Goal: Task Accomplishment & Management: Use online tool/utility

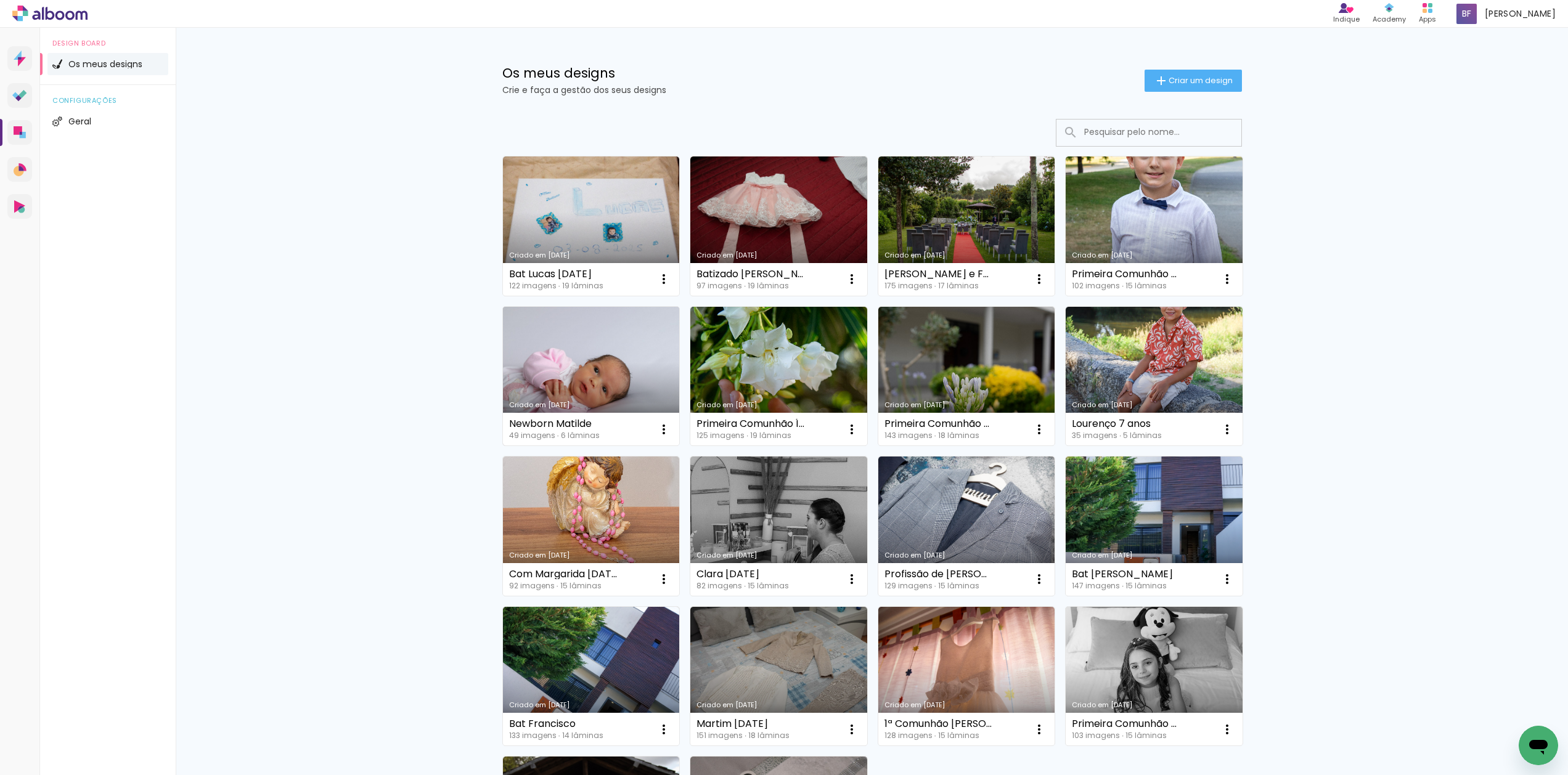
scroll to position [3, 0]
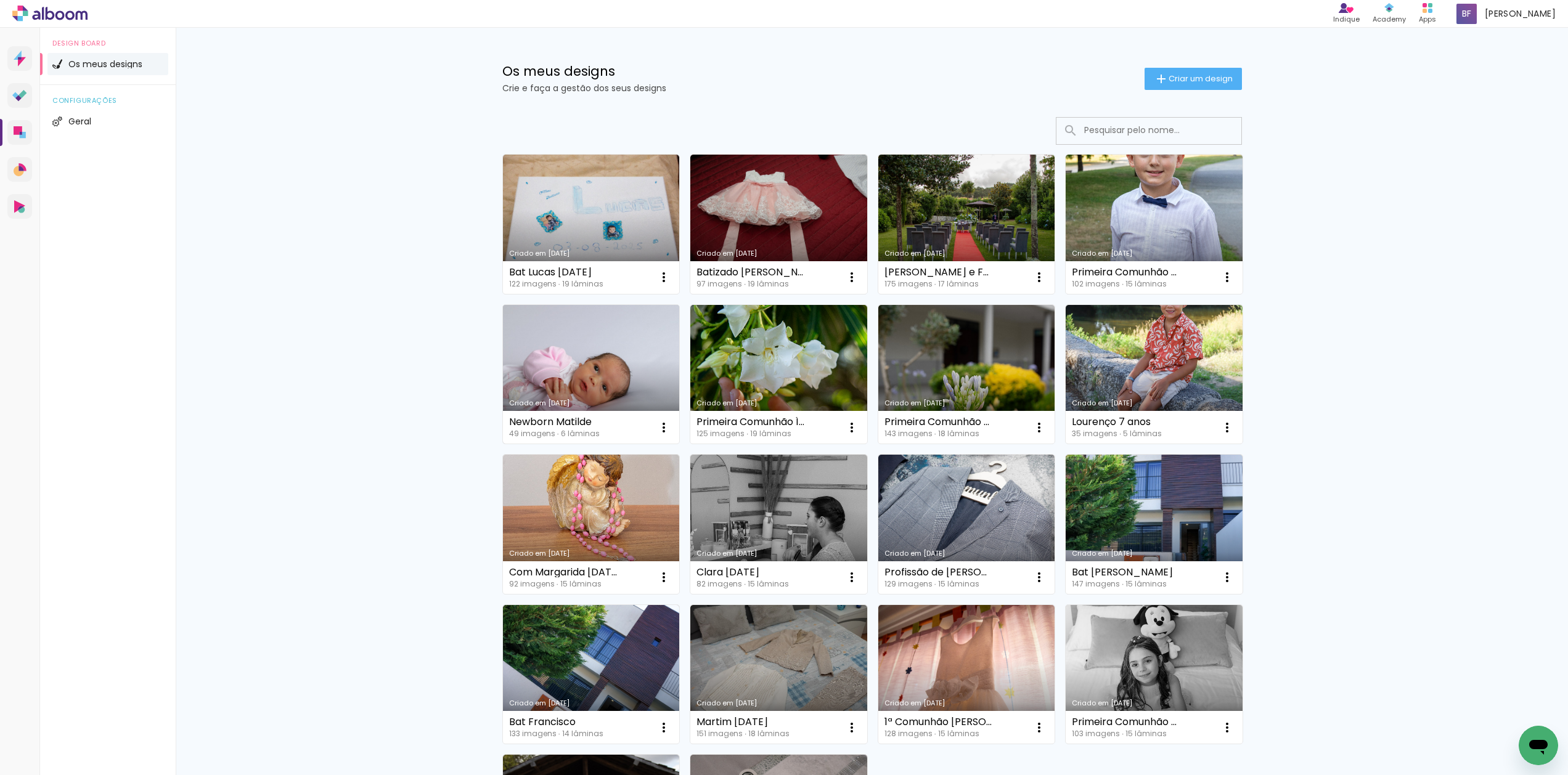
click at [624, 385] on link "Criado em [DATE]" at bounding box center [592, 374] width 177 height 139
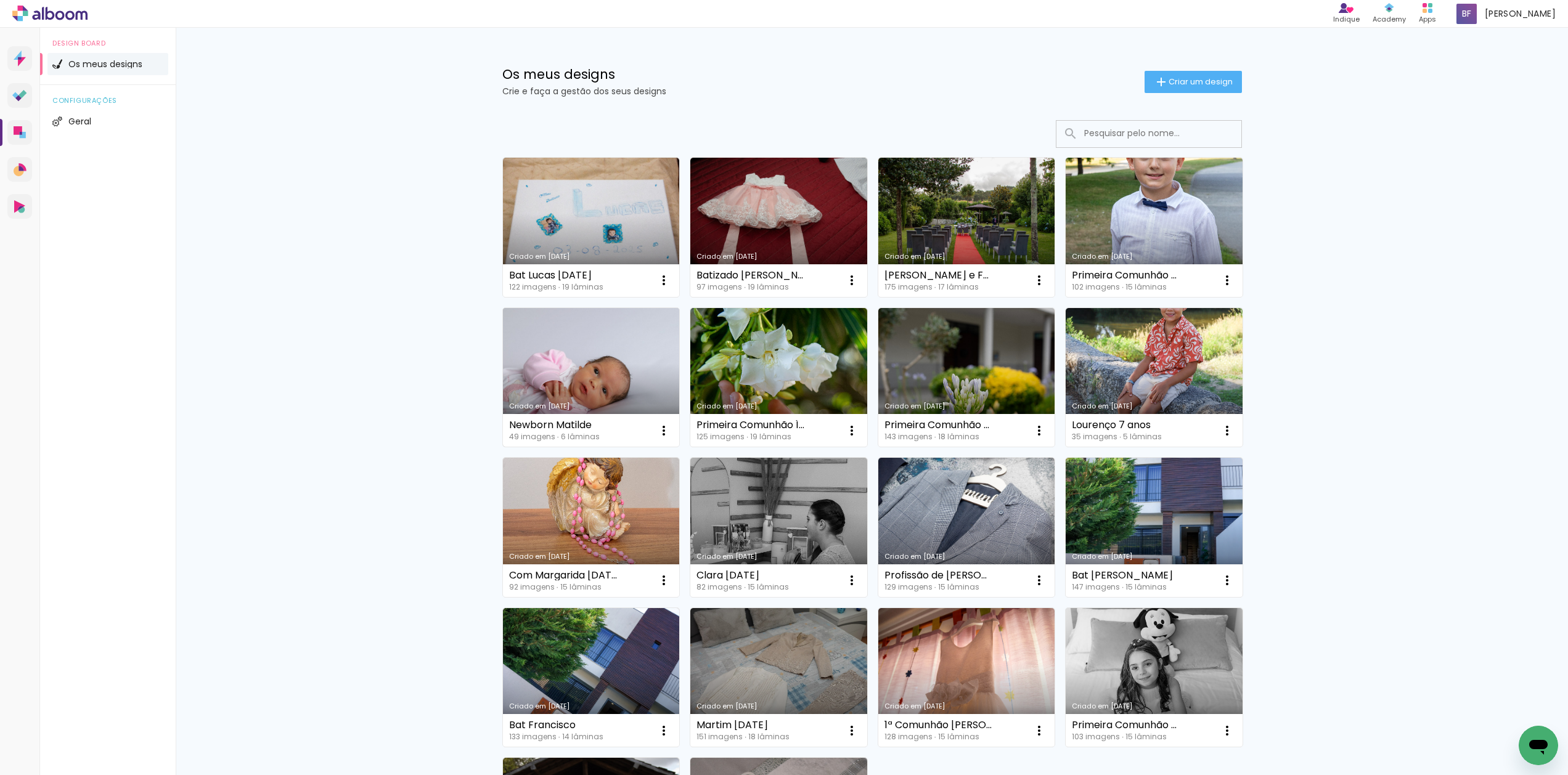
click at [604, 388] on link "Criado em [DATE]" at bounding box center [592, 377] width 177 height 139
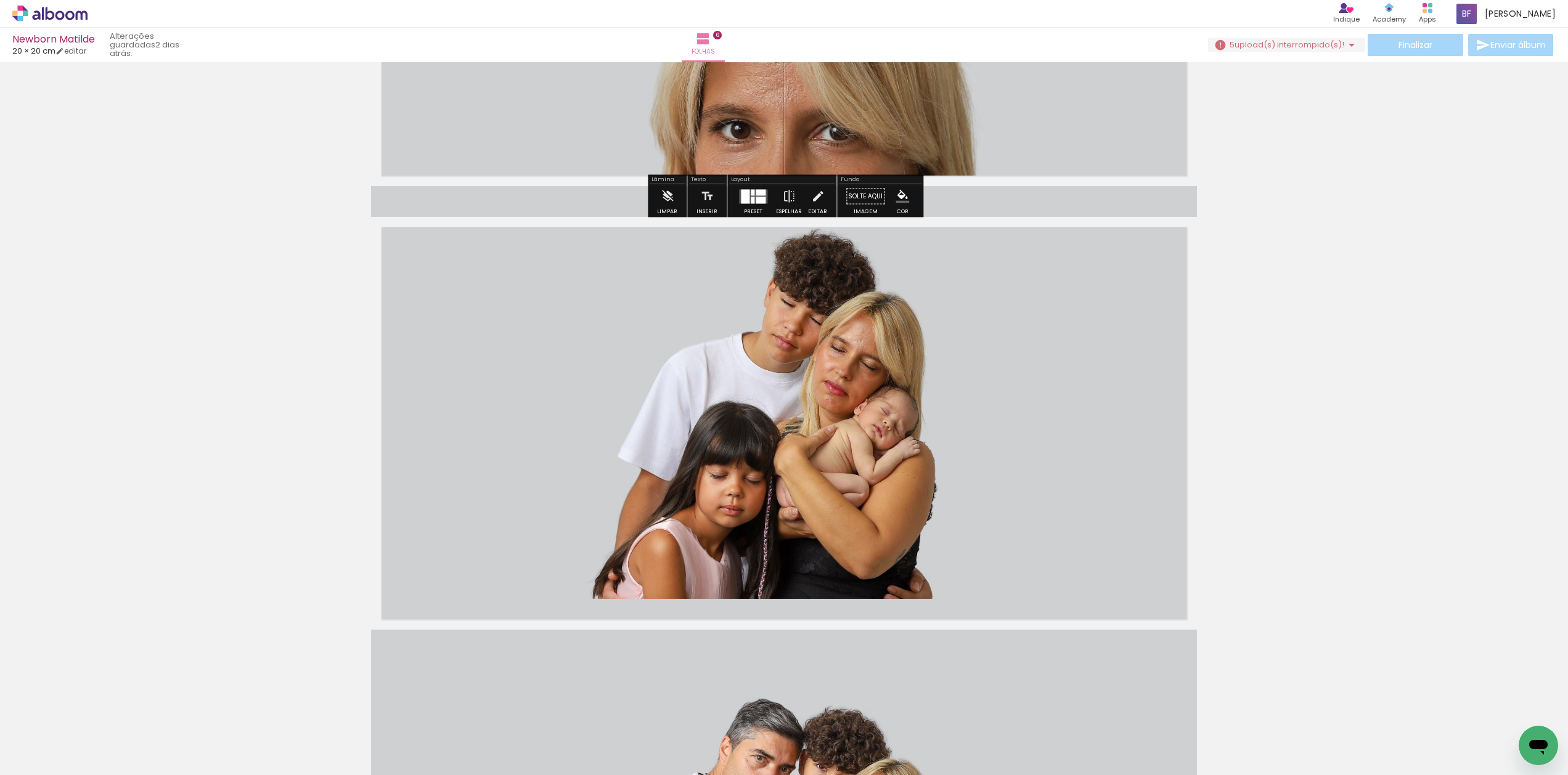
scroll to position [2546, 0]
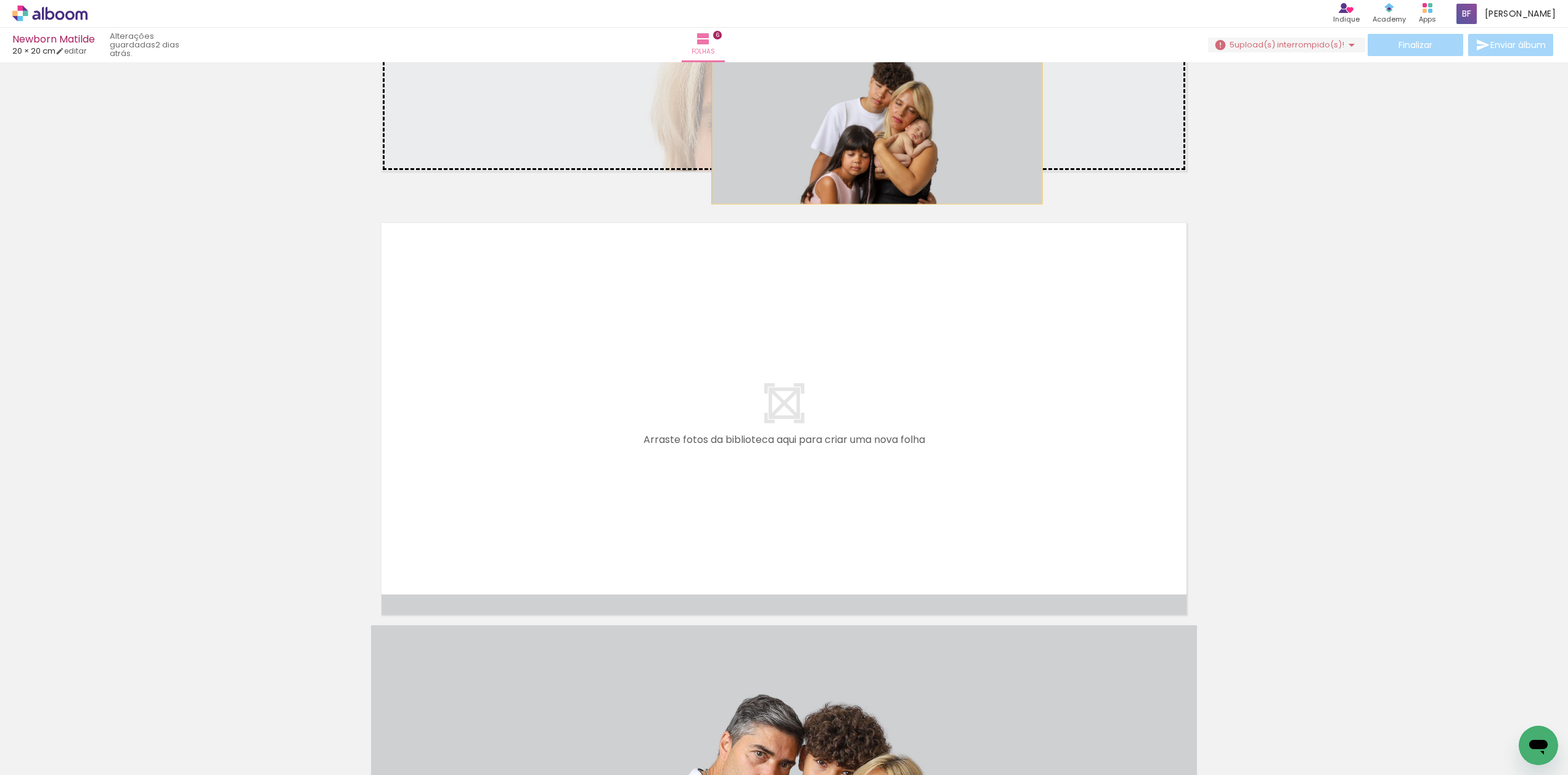
drag, startPoint x: 823, startPoint y: 423, endPoint x: 877, endPoint y: 119, distance: 308.8
click at [0, 0] on slot at bounding box center [0, 0] width 0 height 0
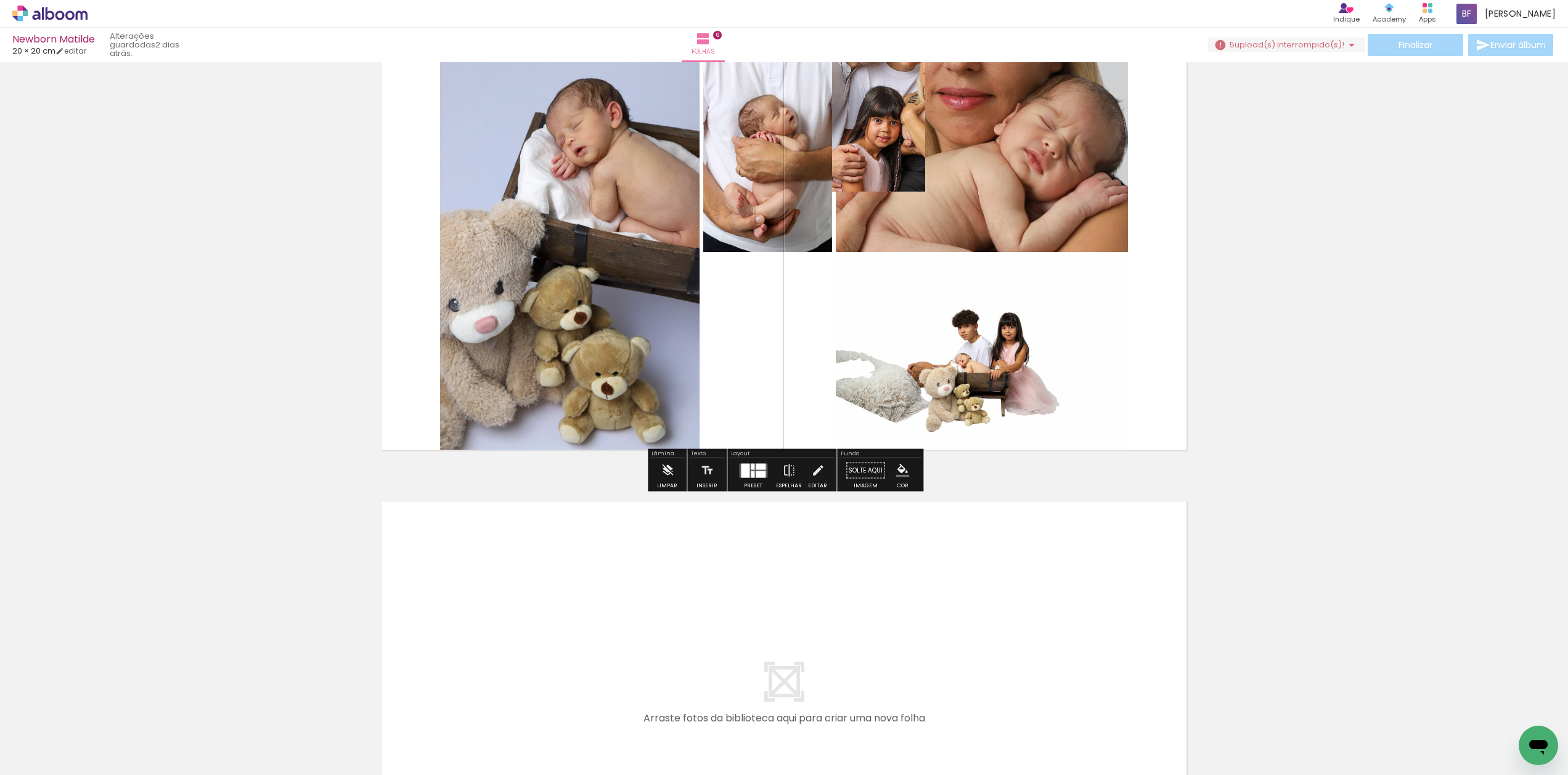
scroll to position [2267, 0]
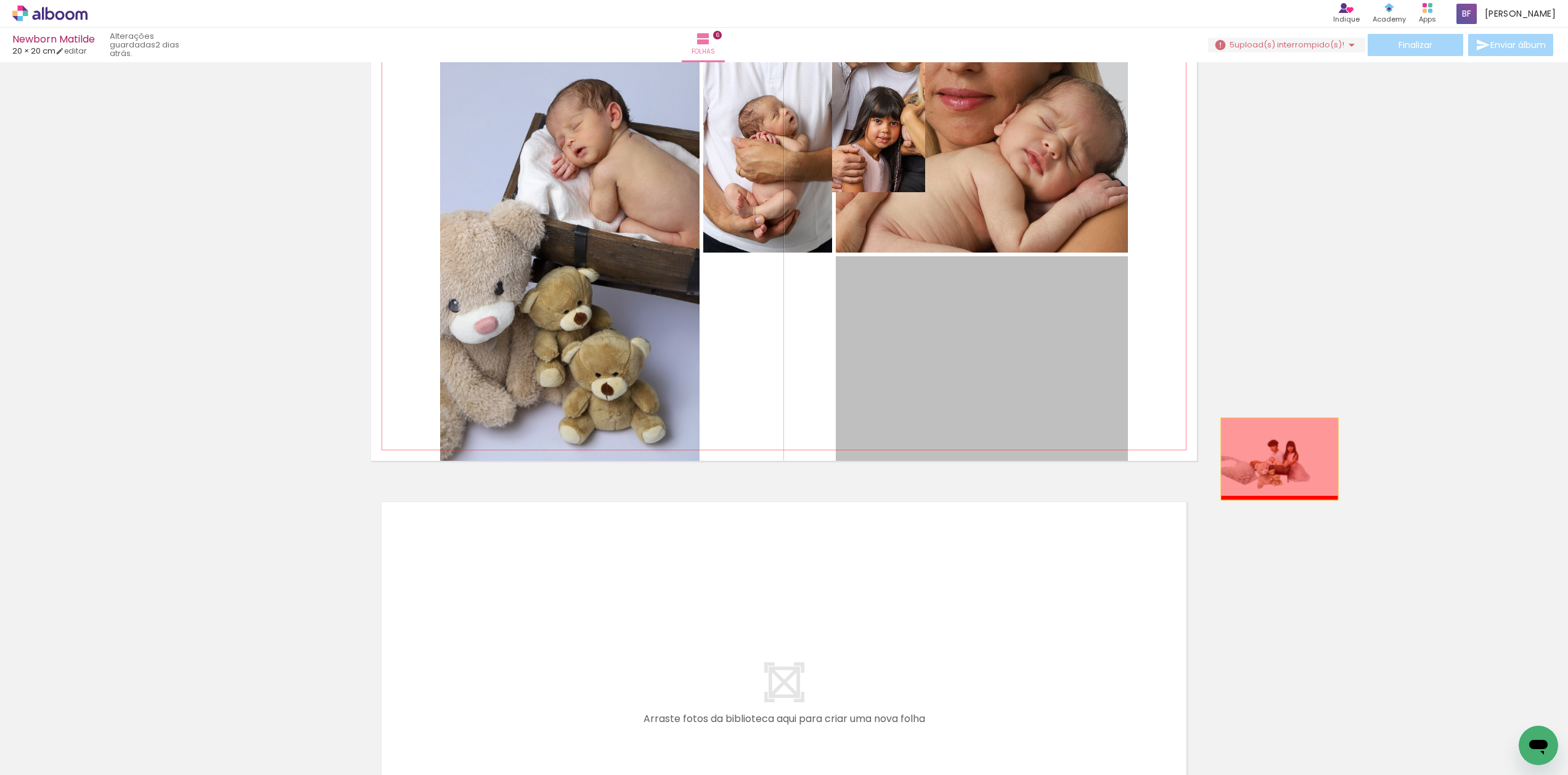
drag, startPoint x: 978, startPoint y: 377, endPoint x: 1279, endPoint y: 459, distance: 312.0
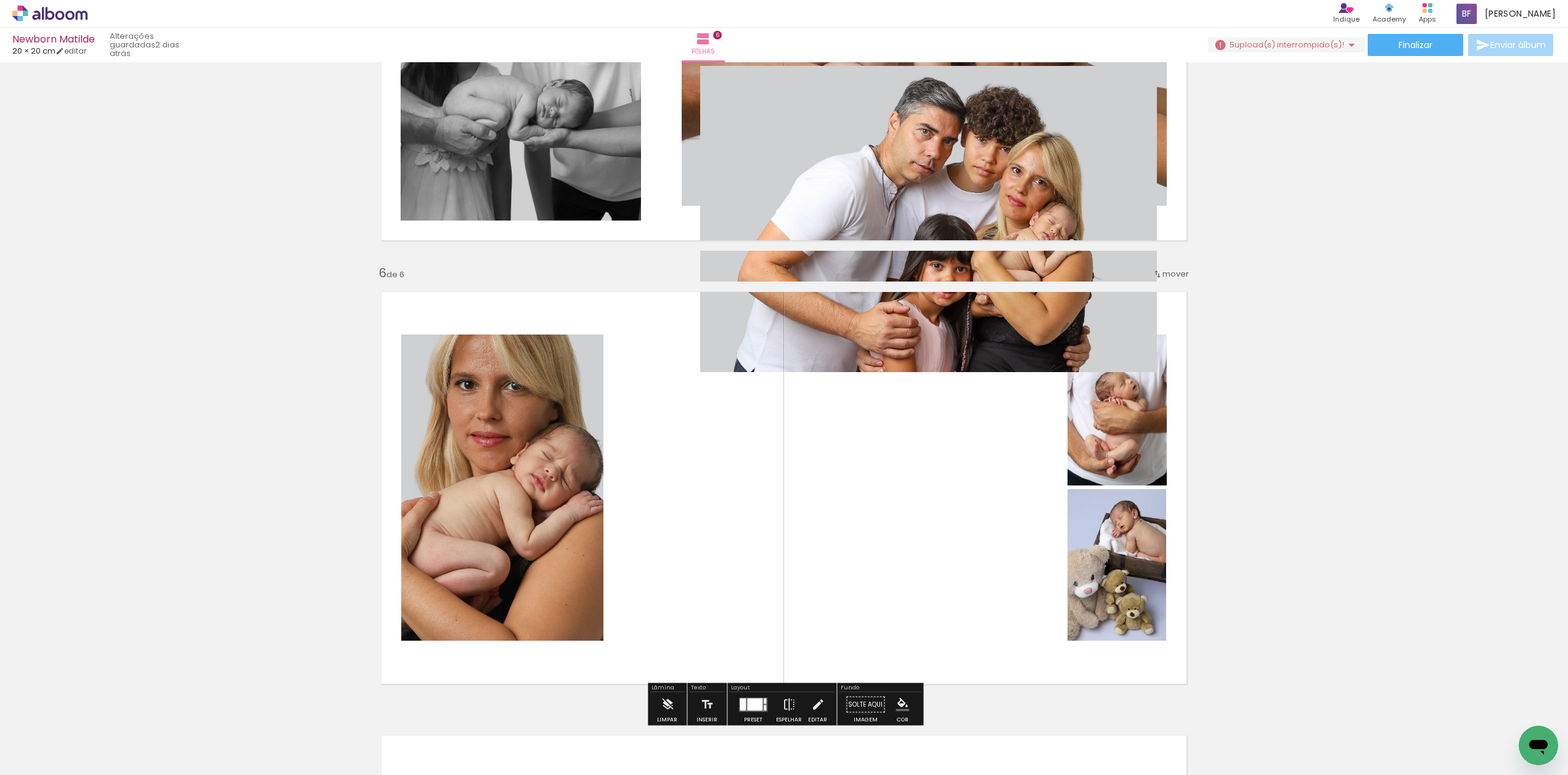
scroll to position [0, 0]
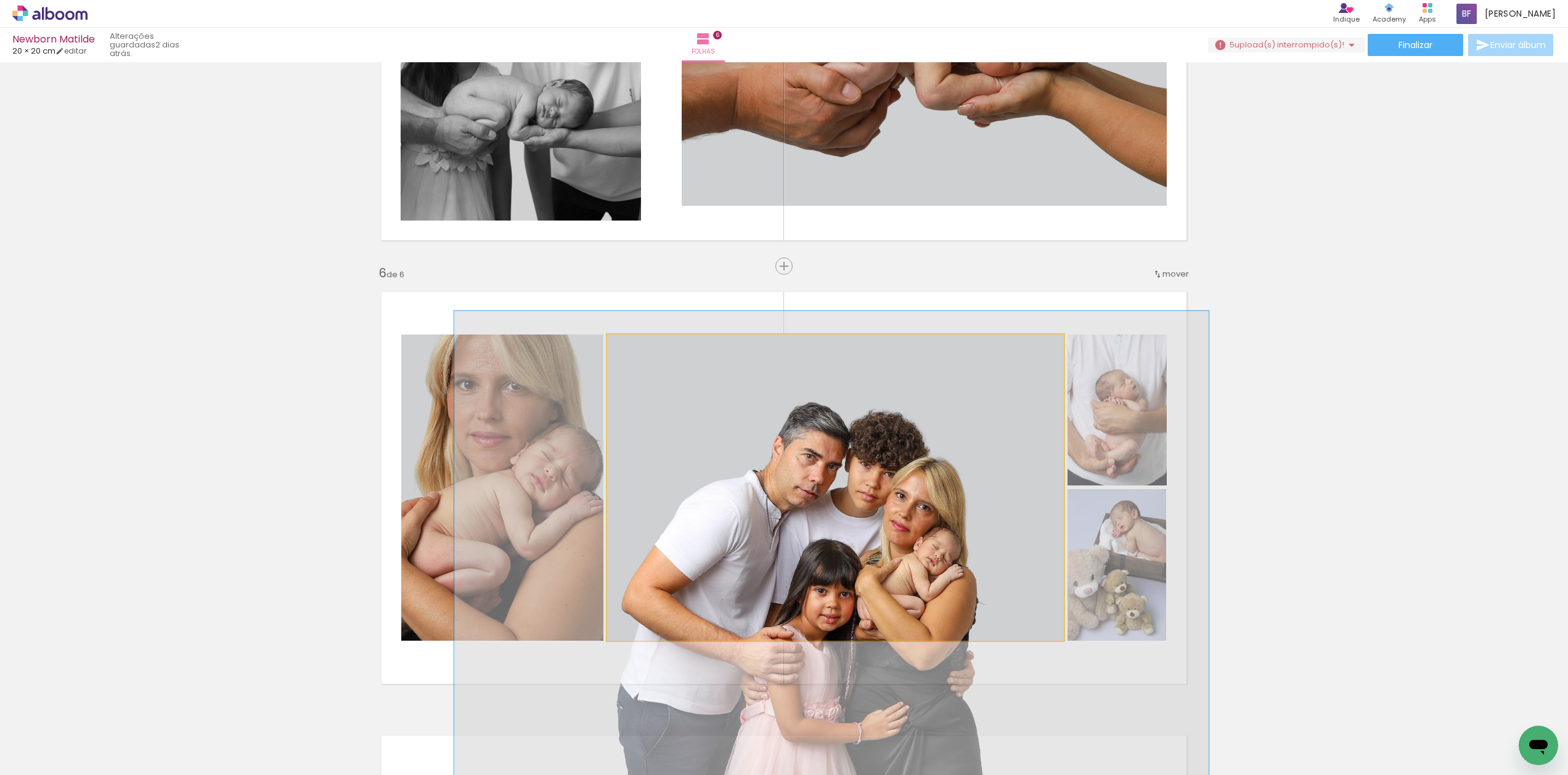
drag, startPoint x: 926, startPoint y: 332, endPoint x: 903, endPoint y: 388, distance: 60.5
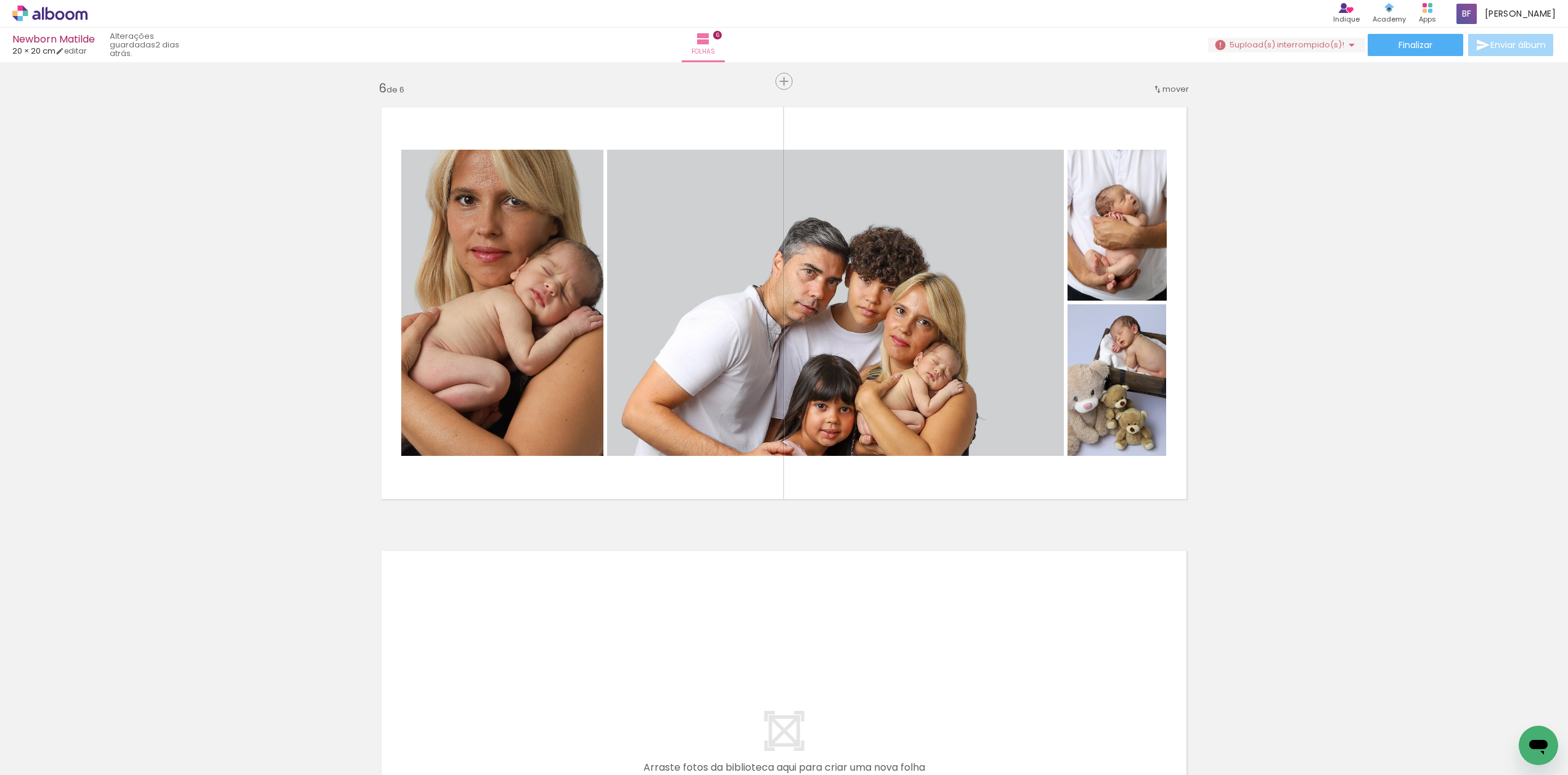
scroll to position [0, 1906]
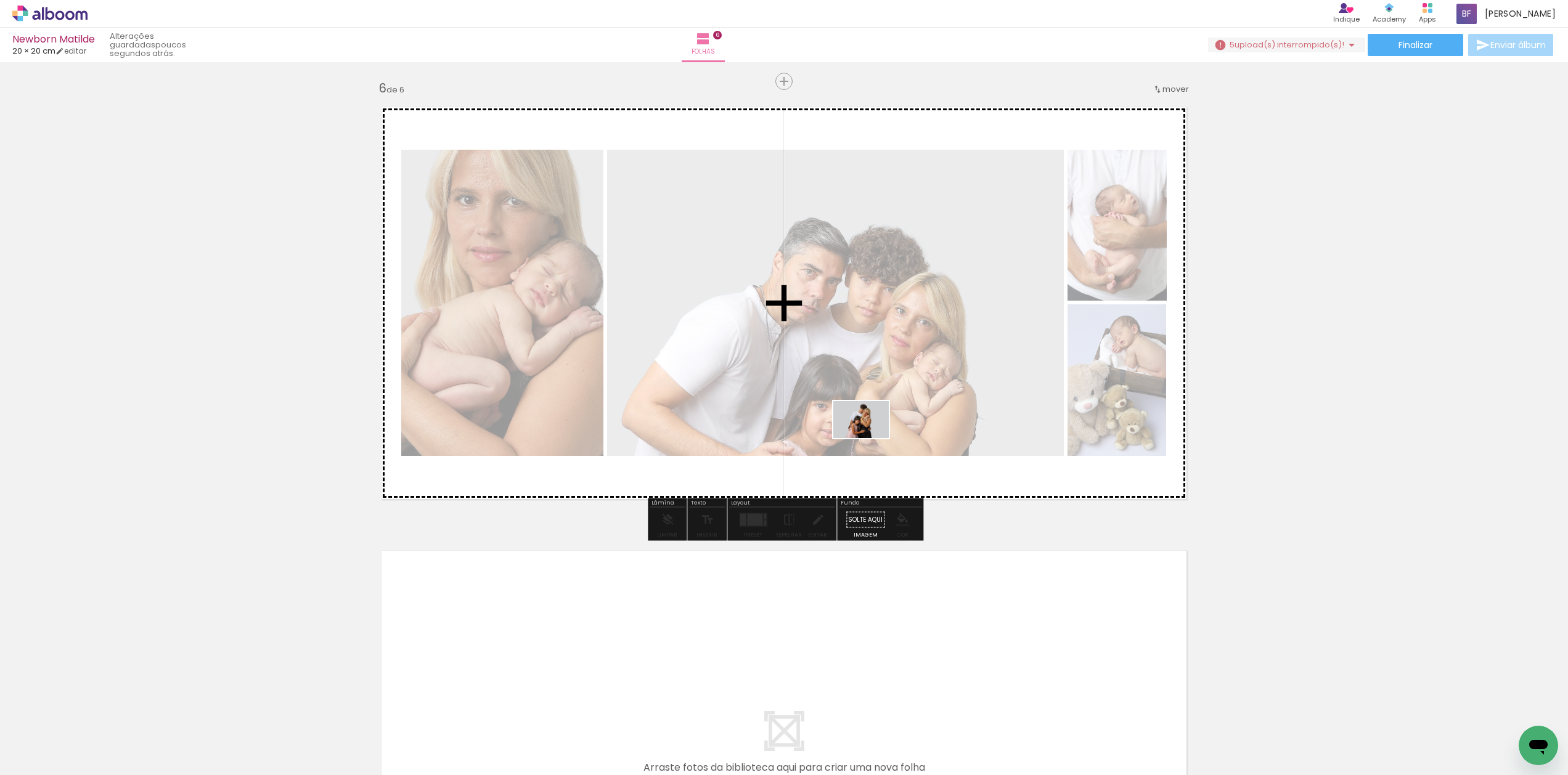
drag, startPoint x: 1402, startPoint y: 742, endPoint x: 870, endPoint y: 438, distance: 612.7
click at [870, 438] on quentale-workspace at bounding box center [784, 388] width 1568 height 775
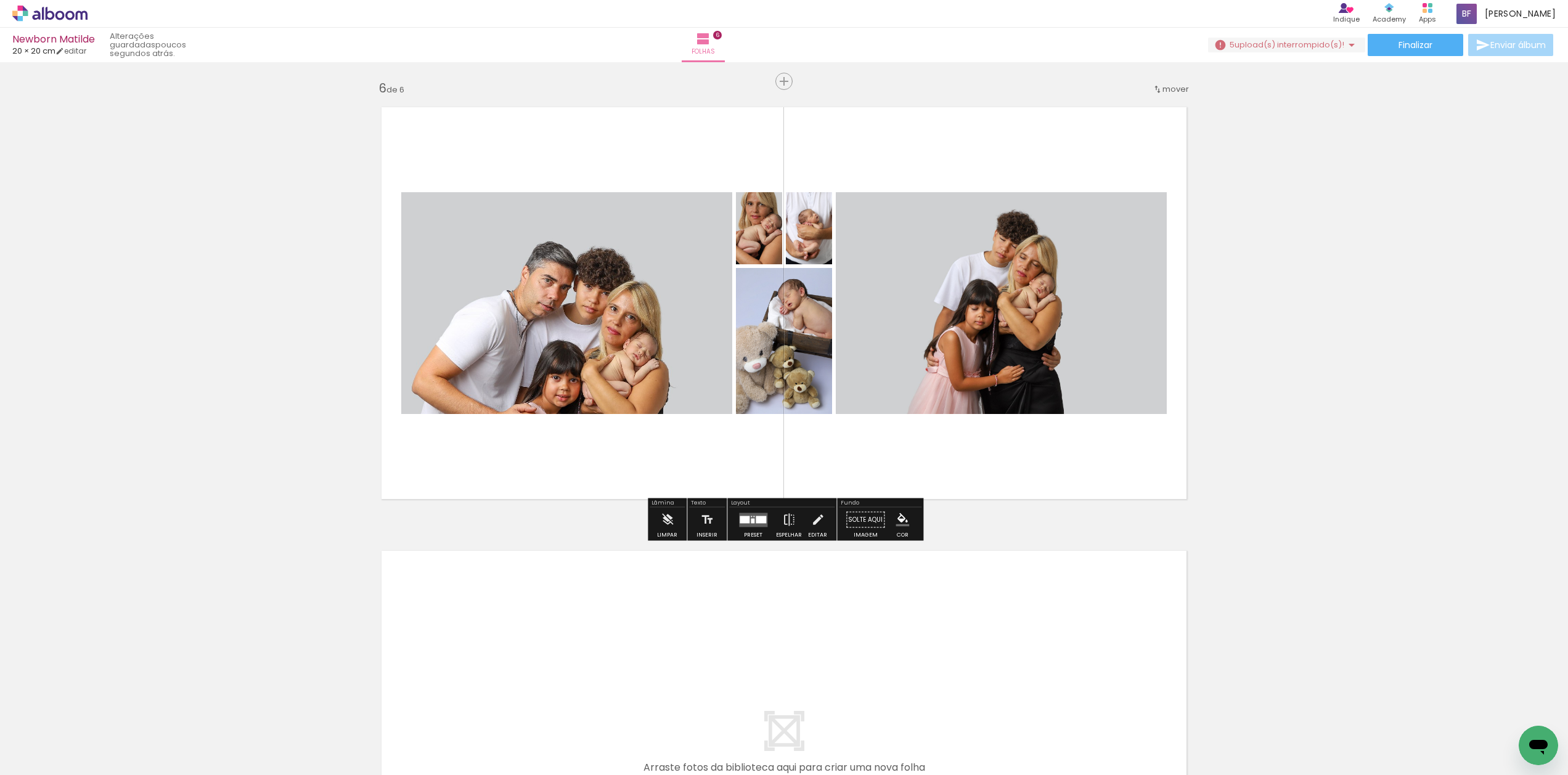
click at [745, 525] on quentale-layouter at bounding box center [754, 519] width 29 height 14
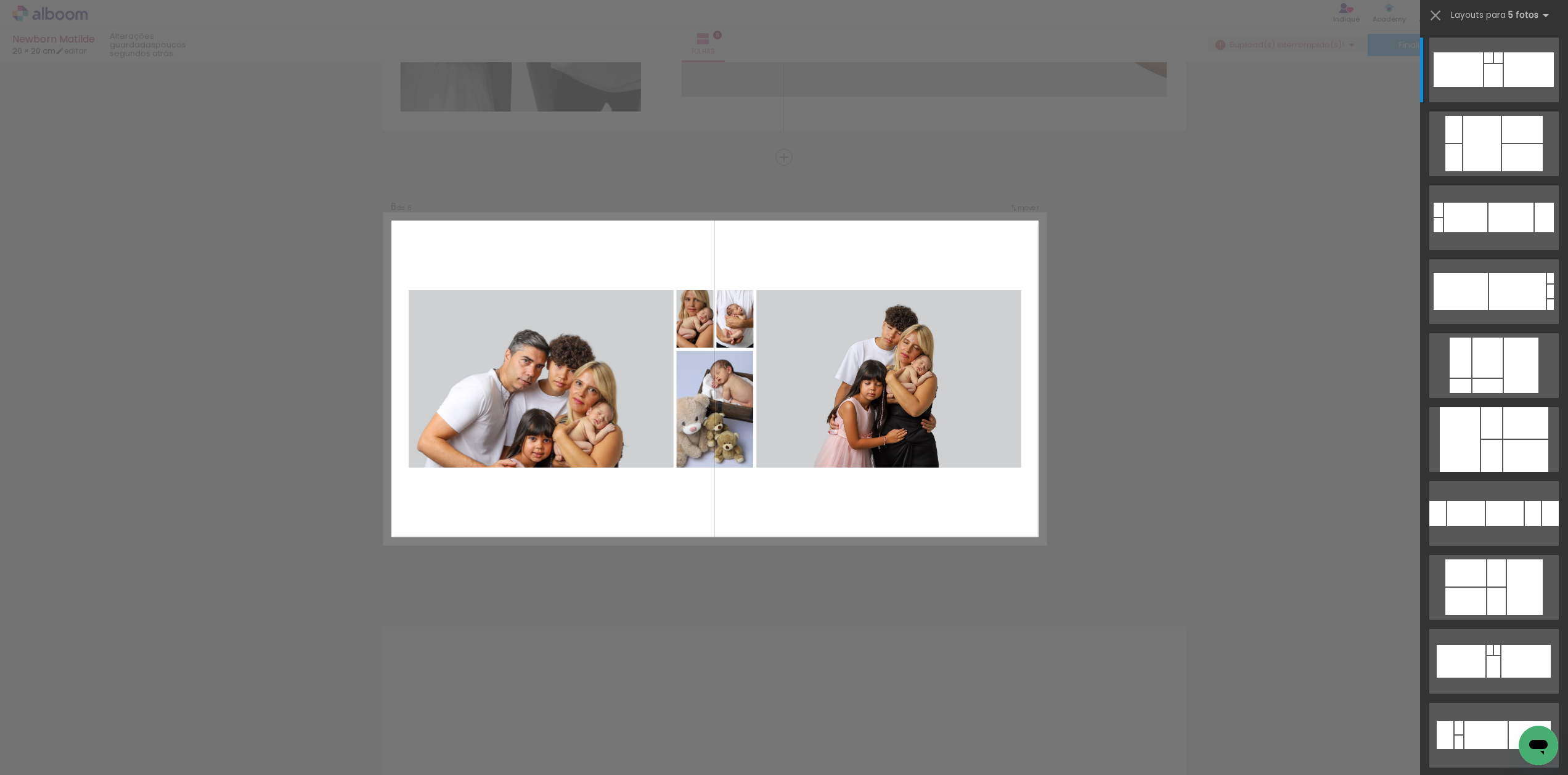
scroll to position [2141, 0]
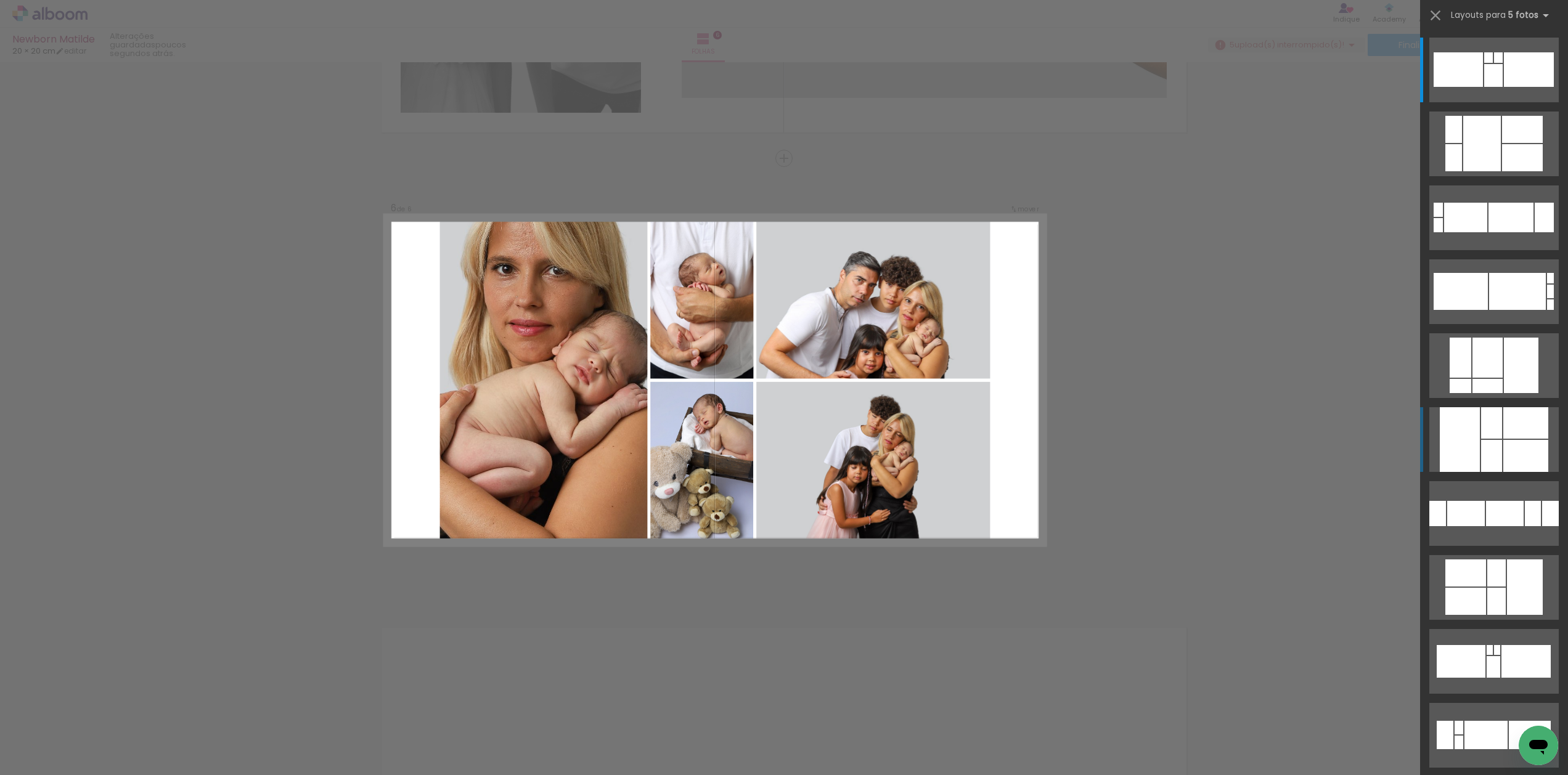
click at [1505, 443] on div at bounding box center [1525, 456] width 45 height 32
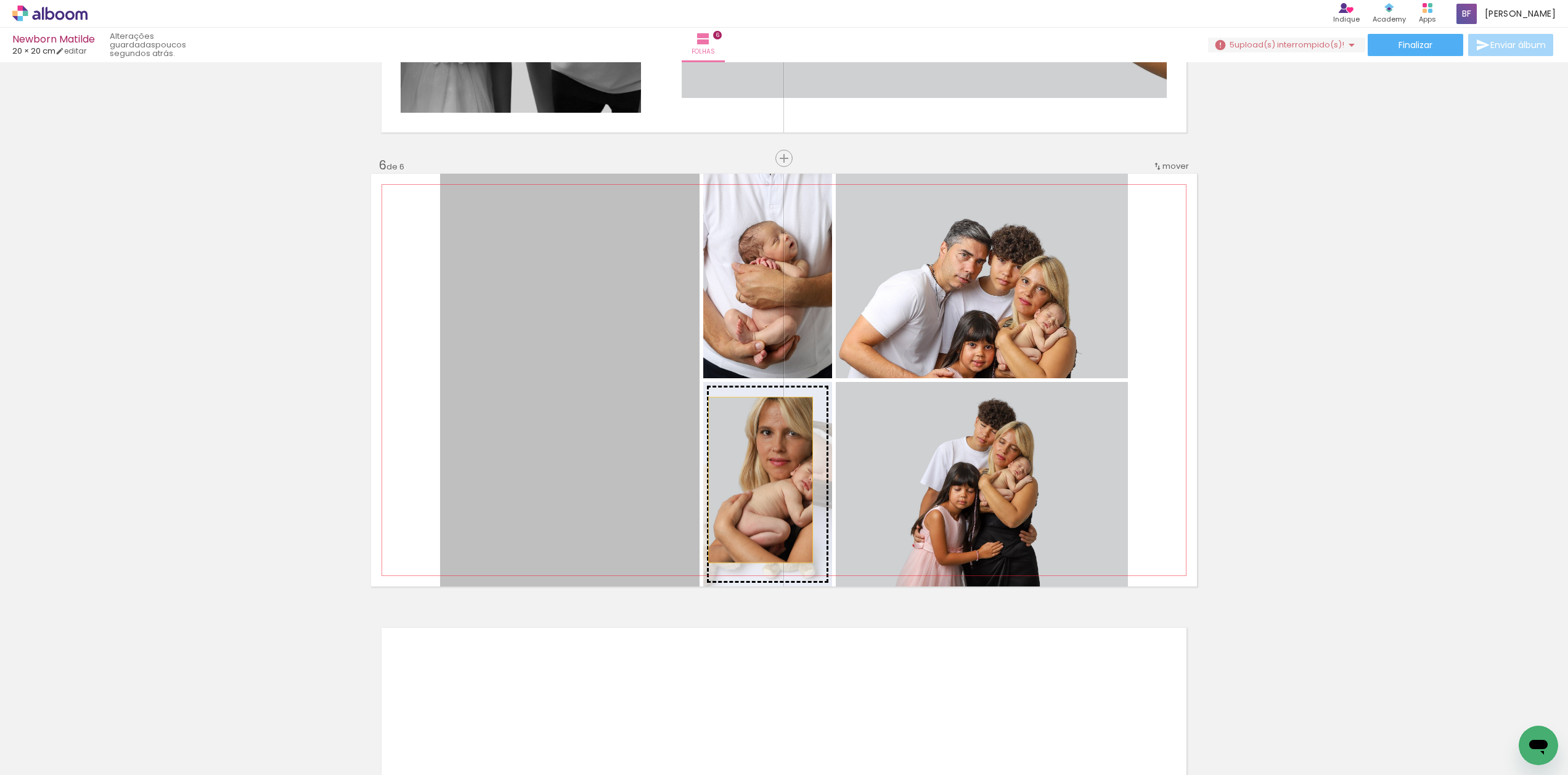
drag, startPoint x: 632, startPoint y: 433, endPoint x: 760, endPoint y: 480, distance: 136.4
click at [0, 0] on slot at bounding box center [0, 0] width 0 height 0
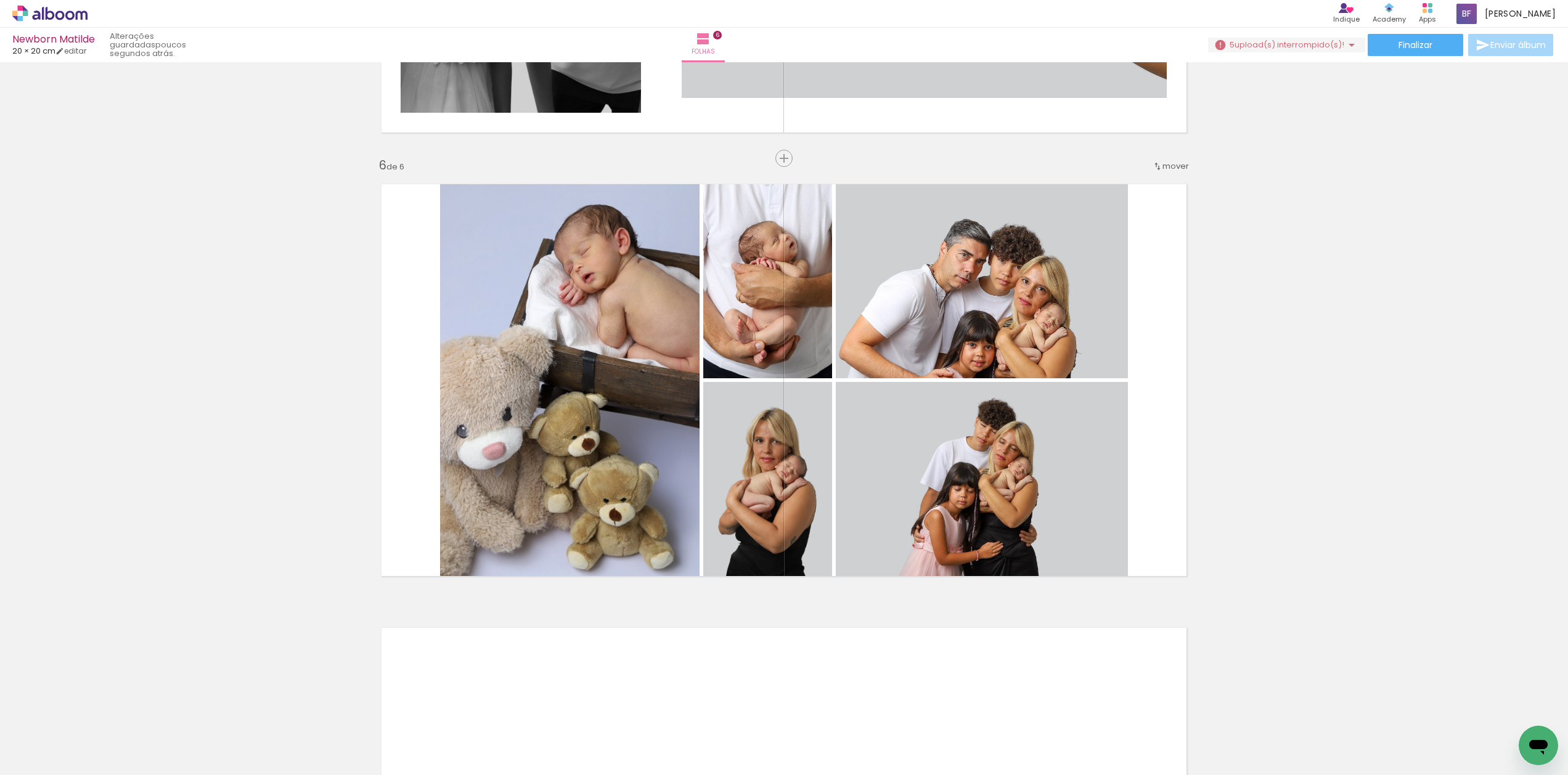
scroll to position [0, 0]
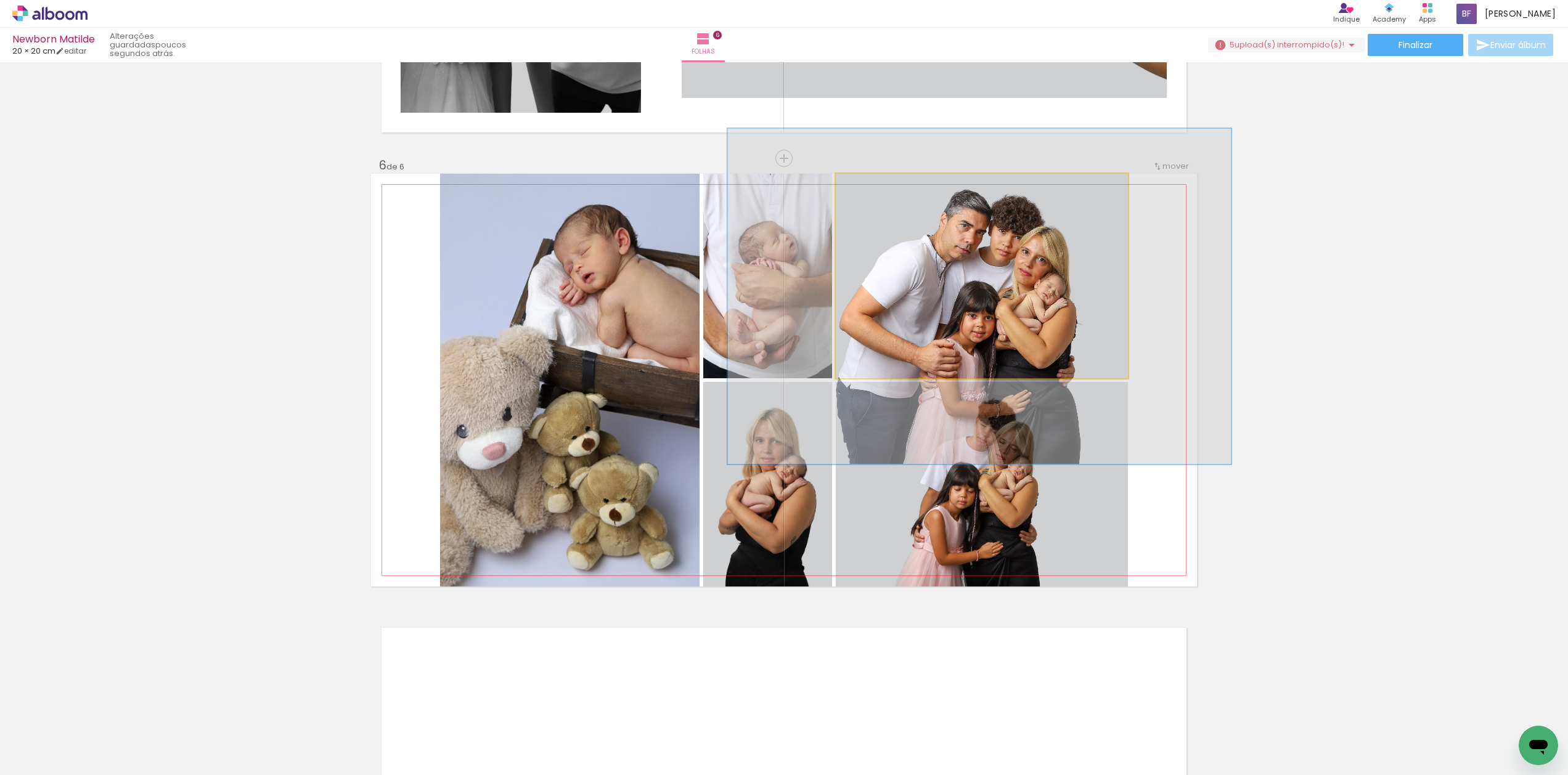
drag, startPoint x: 992, startPoint y: 318, endPoint x: 992, endPoint y: 288, distance: 30.0
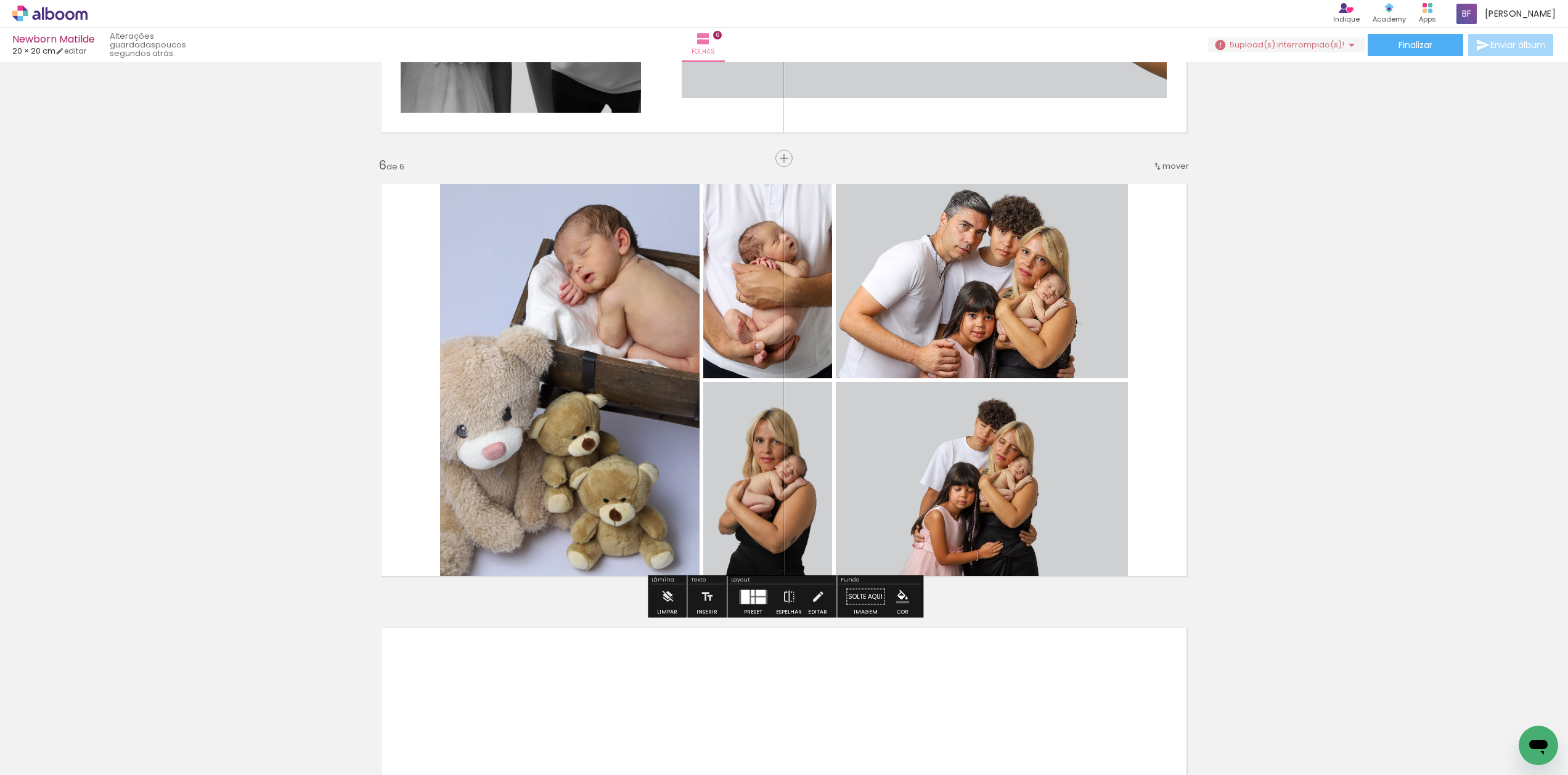
click at [992, 288] on quentale-photo at bounding box center [981, 275] width 292 height 205
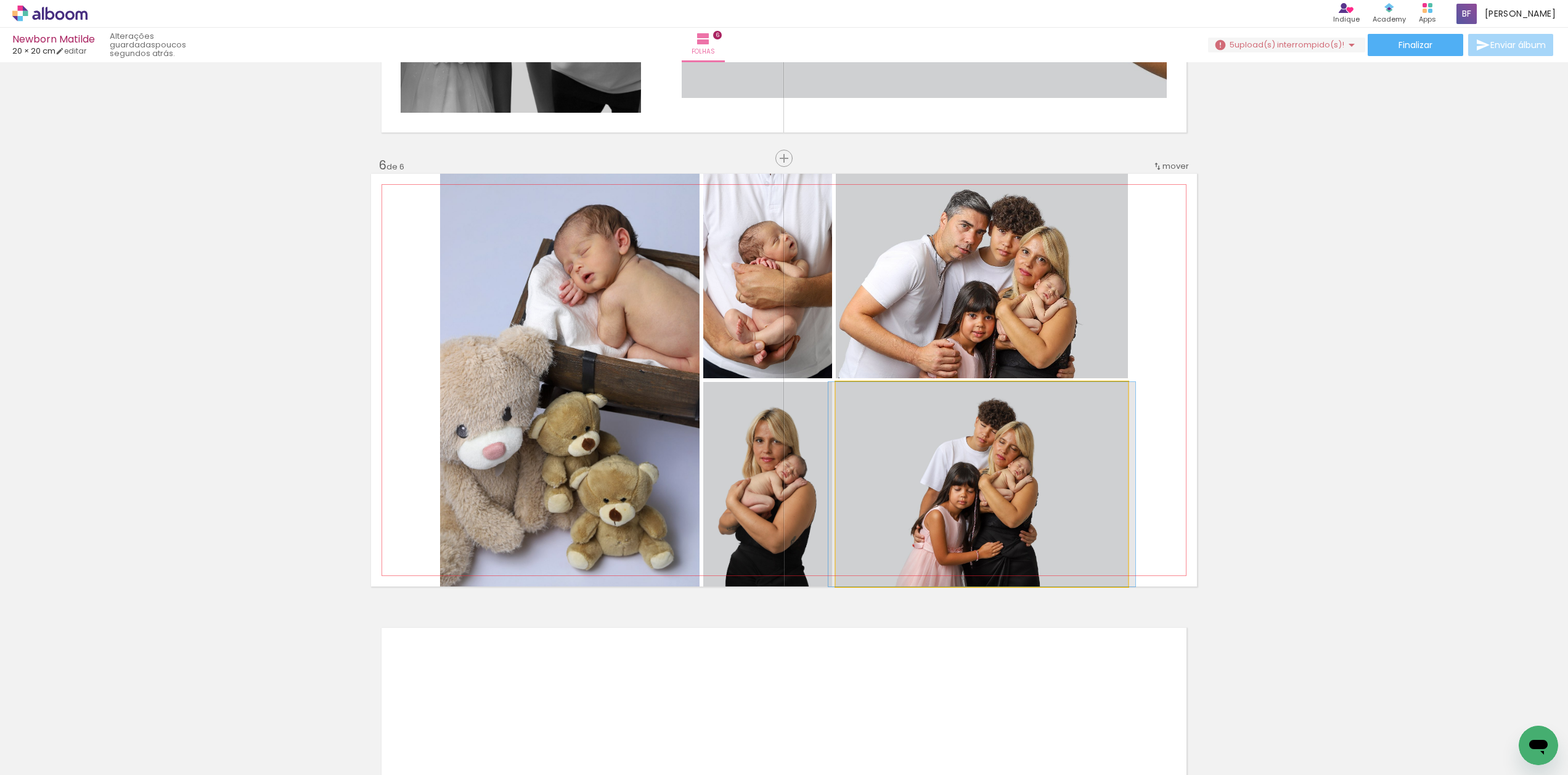
drag, startPoint x: 1027, startPoint y: 467, endPoint x: 1027, endPoint y: 458, distance: 9.0
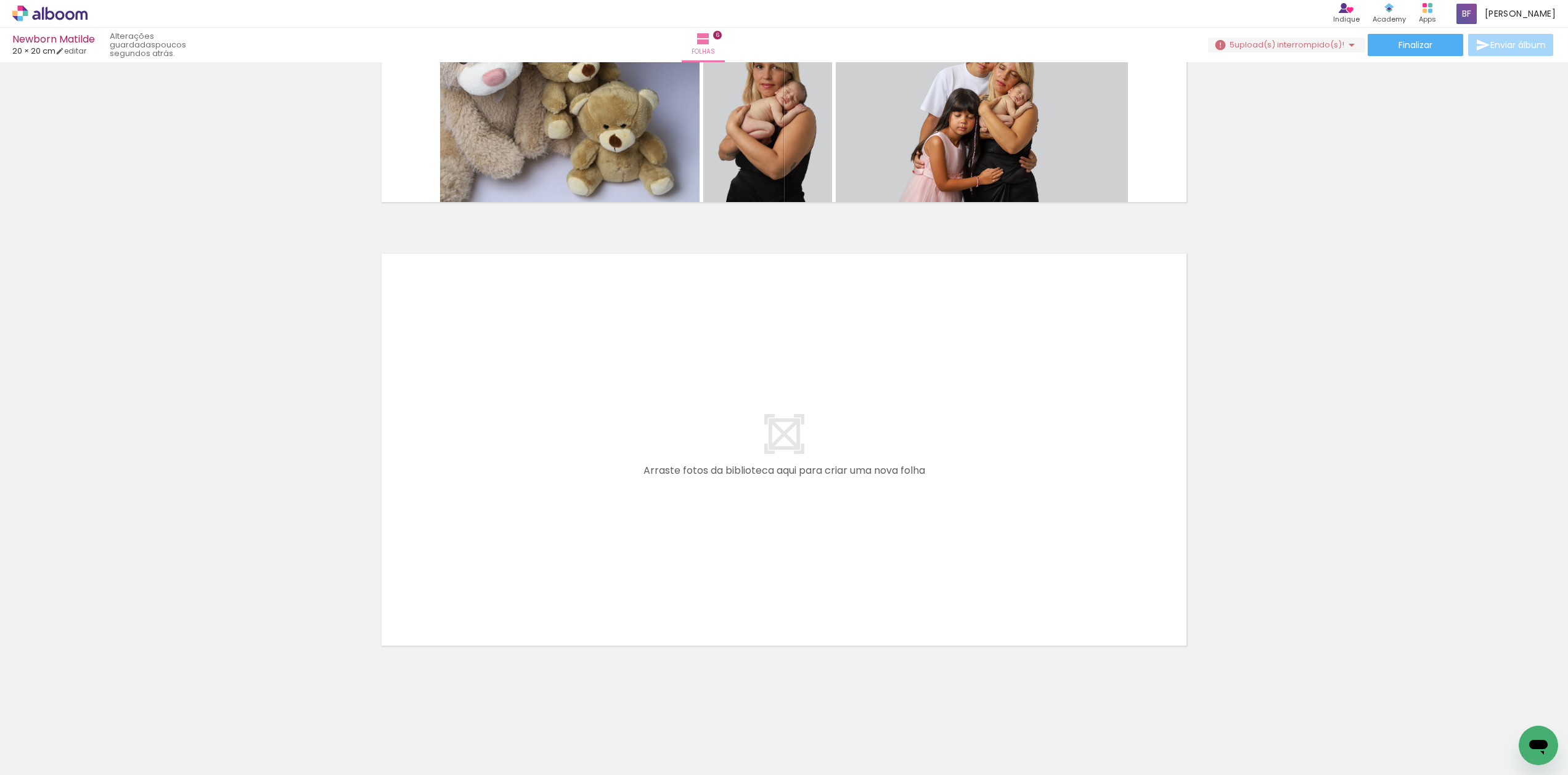
scroll to position [2516, 0]
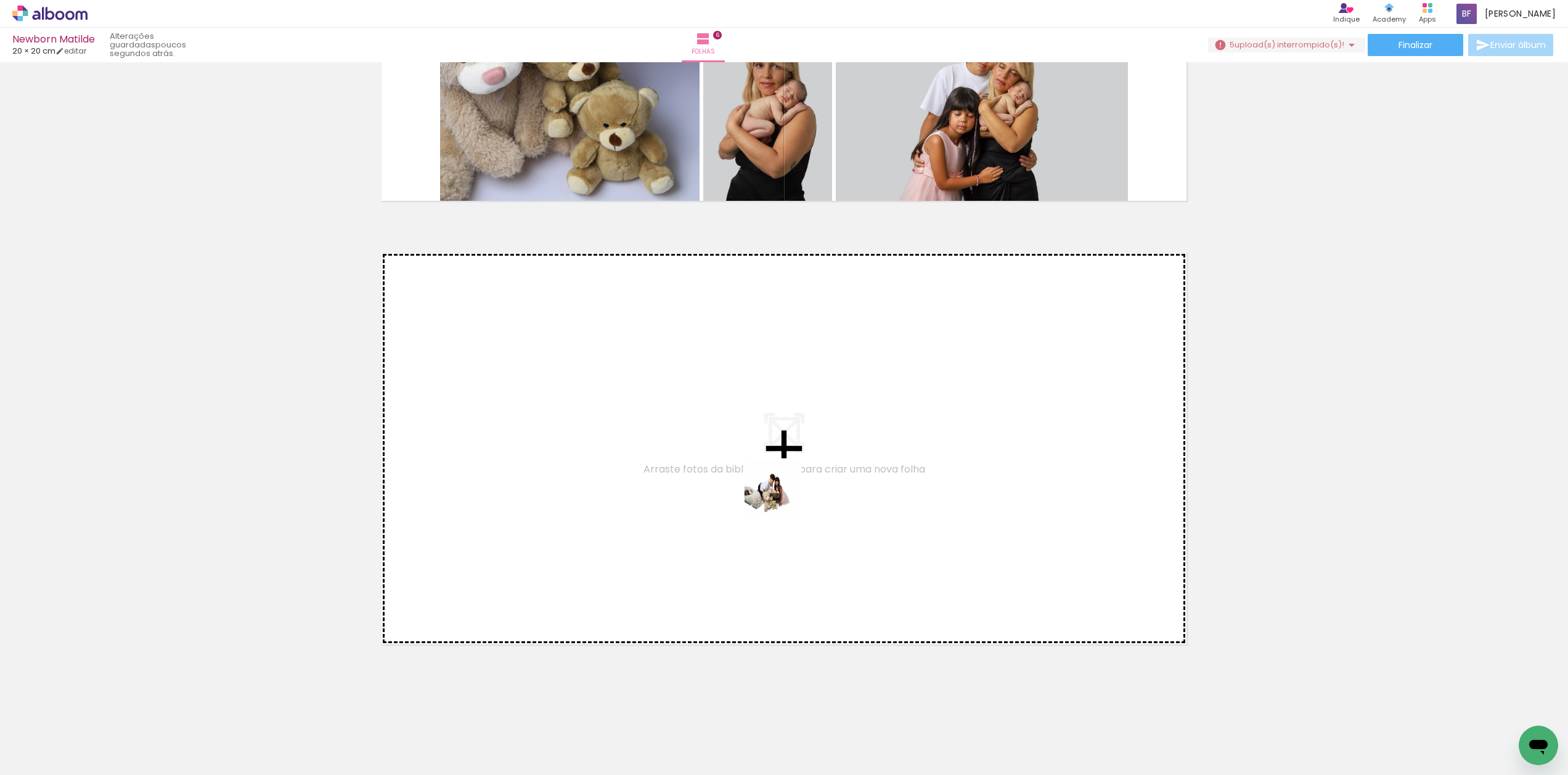
drag, startPoint x: 708, startPoint y: 735, endPoint x: 781, endPoint y: 496, distance: 249.9
click at [781, 496] on quentale-workspace at bounding box center [784, 388] width 1568 height 775
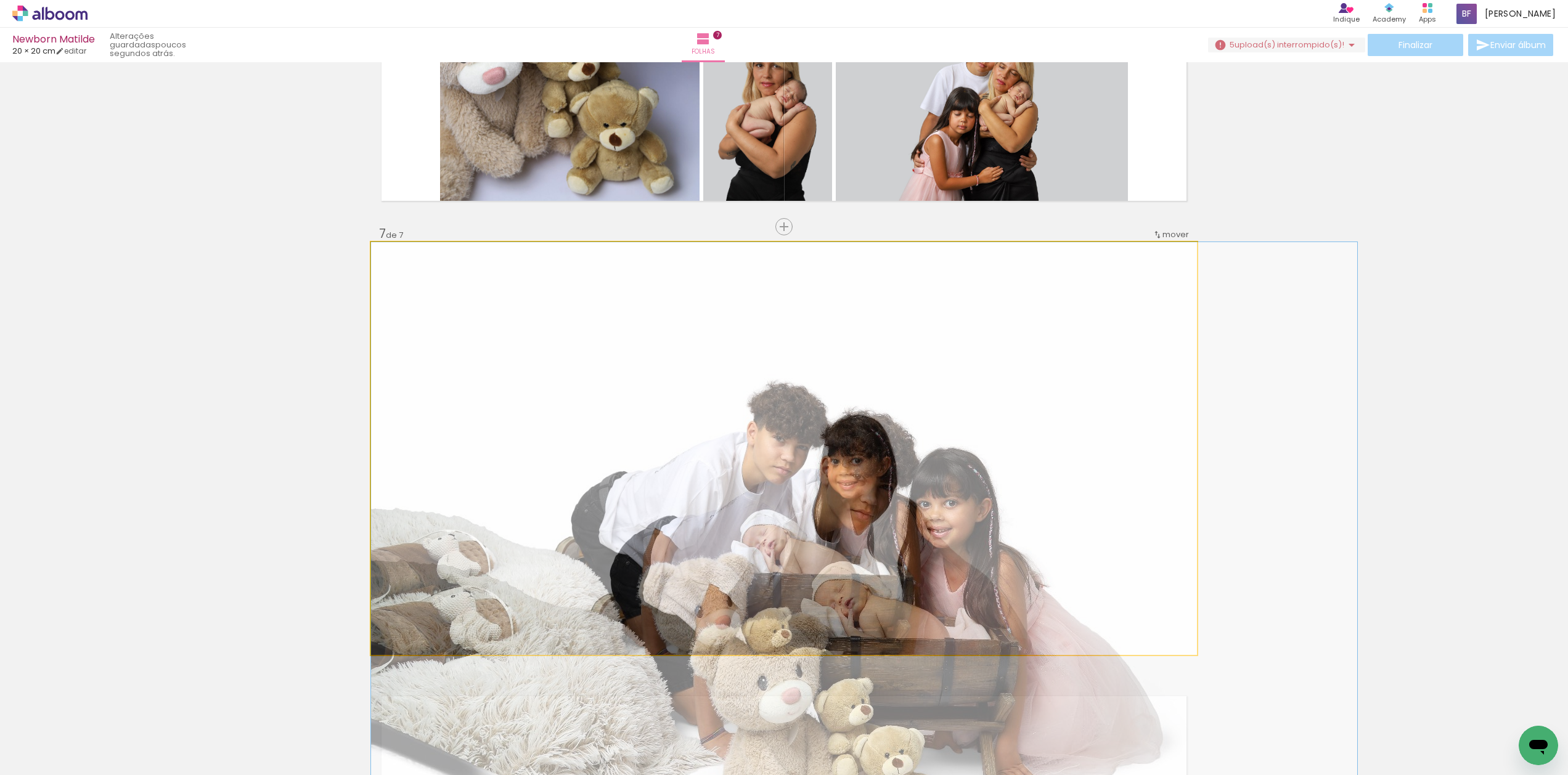
drag, startPoint x: 804, startPoint y: 527, endPoint x: 786, endPoint y: 430, distance: 98.7
click at [786, 430] on quentale-layouter at bounding box center [783, 447] width 826 height 412
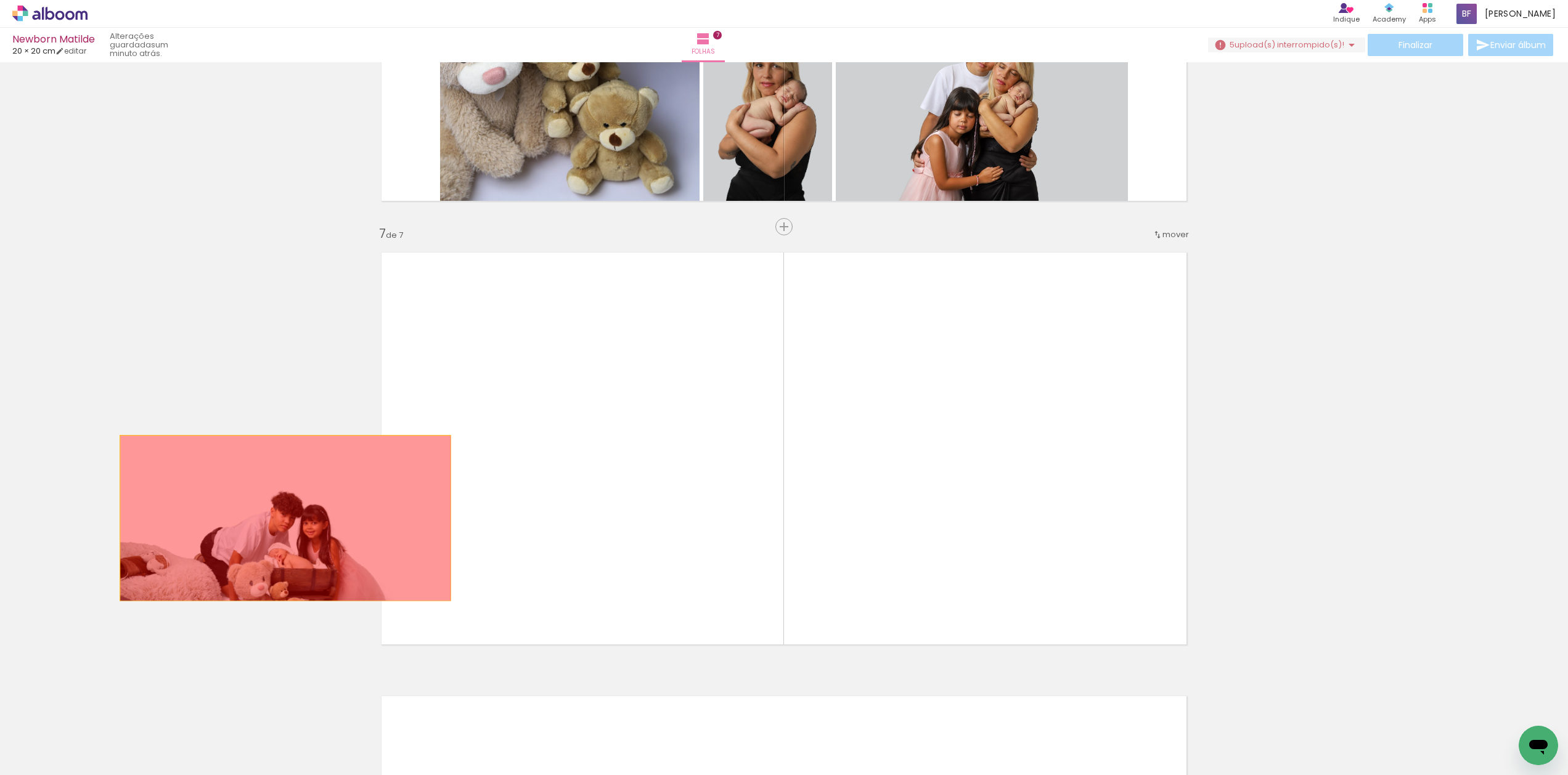
drag, startPoint x: 561, startPoint y: 540, endPoint x: 286, endPoint y: 518, distance: 275.9
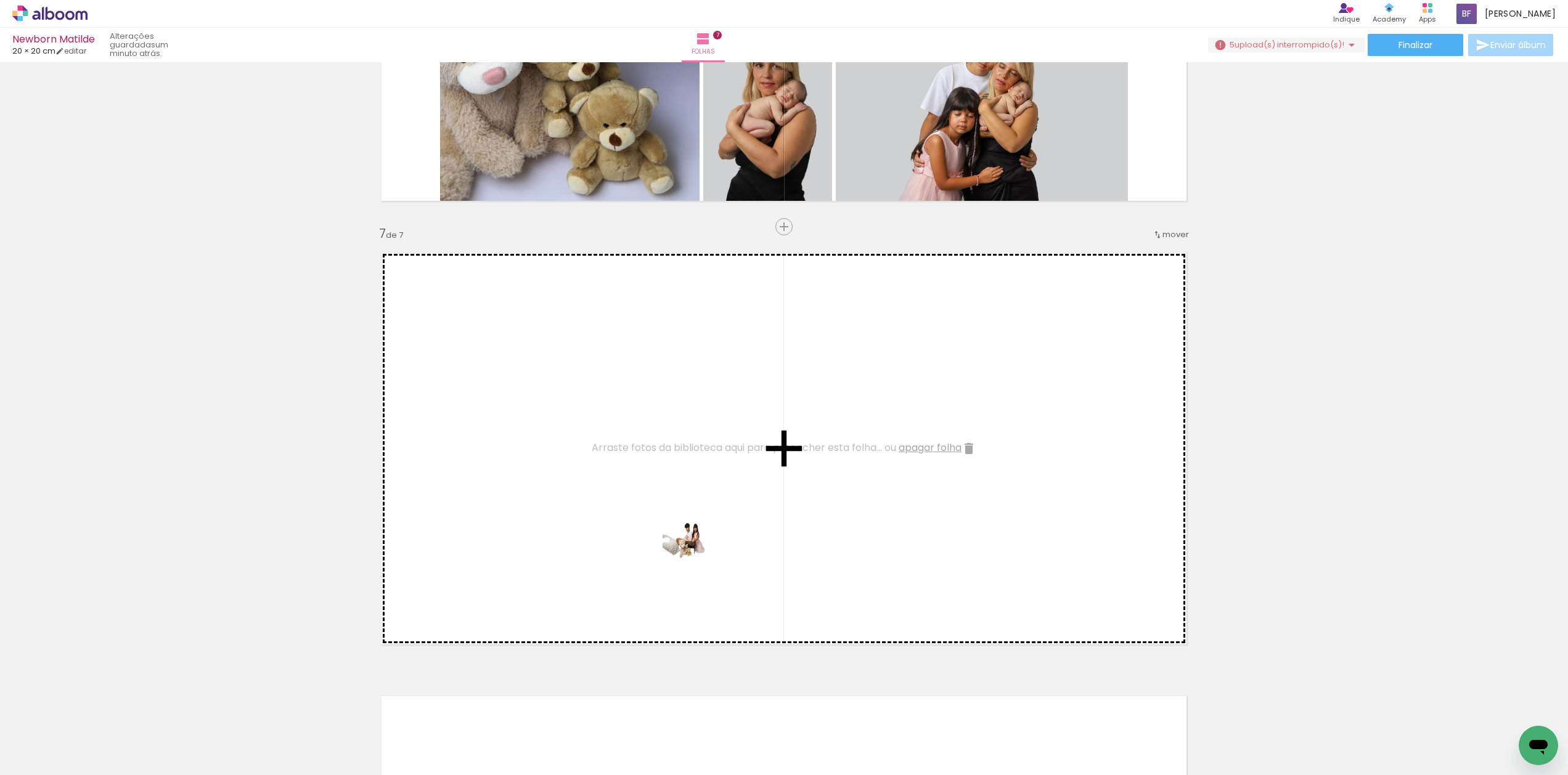
drag, startPoint x: 648, startPoint y: 739, endPoint x: 699, endPoint y: 545, distance: 200.6
click at [699, 545] on quentale-workspace at bounding box center [784, 388] width 1568 height 775
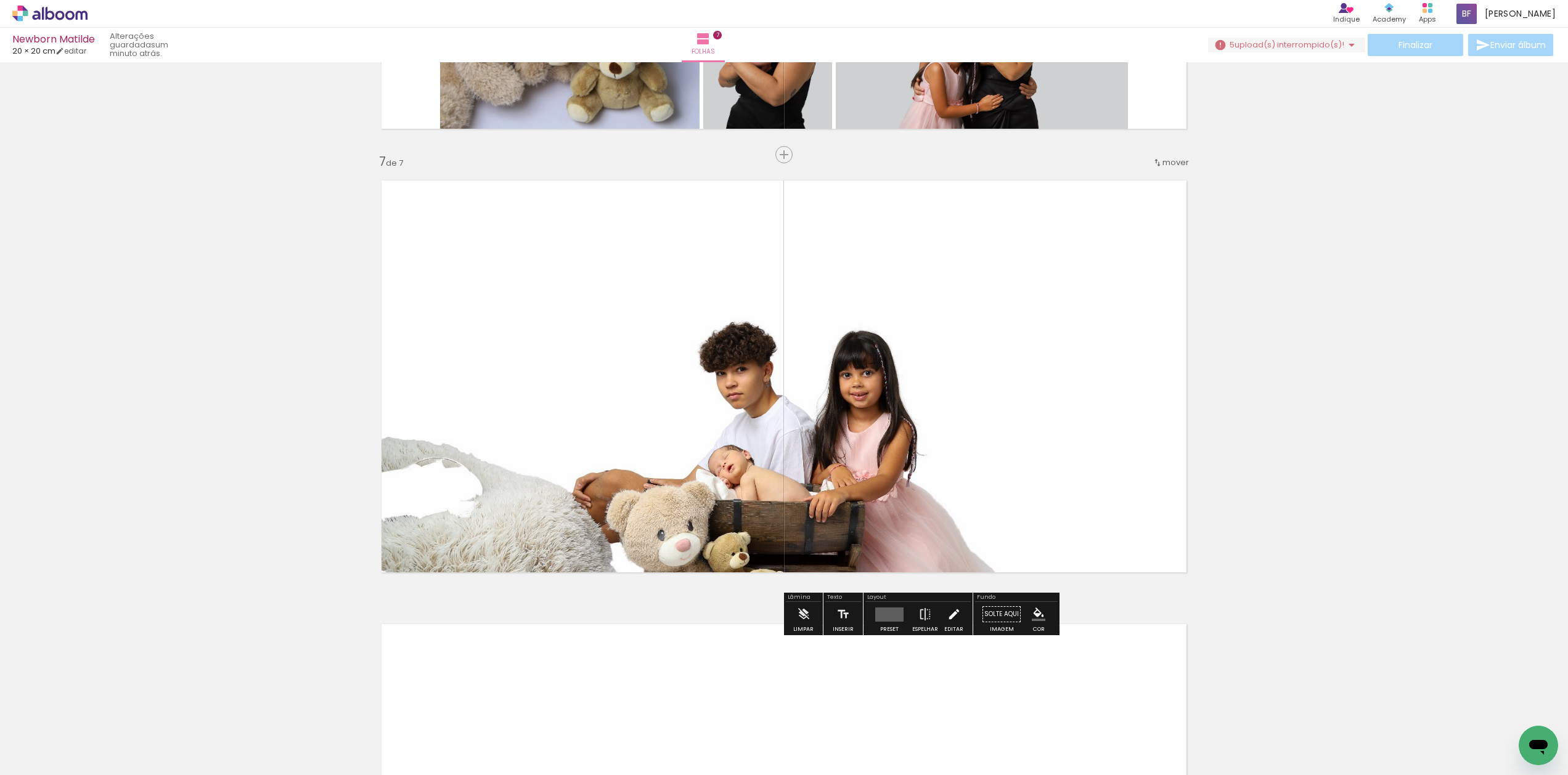
scroll to position [2589, 0]
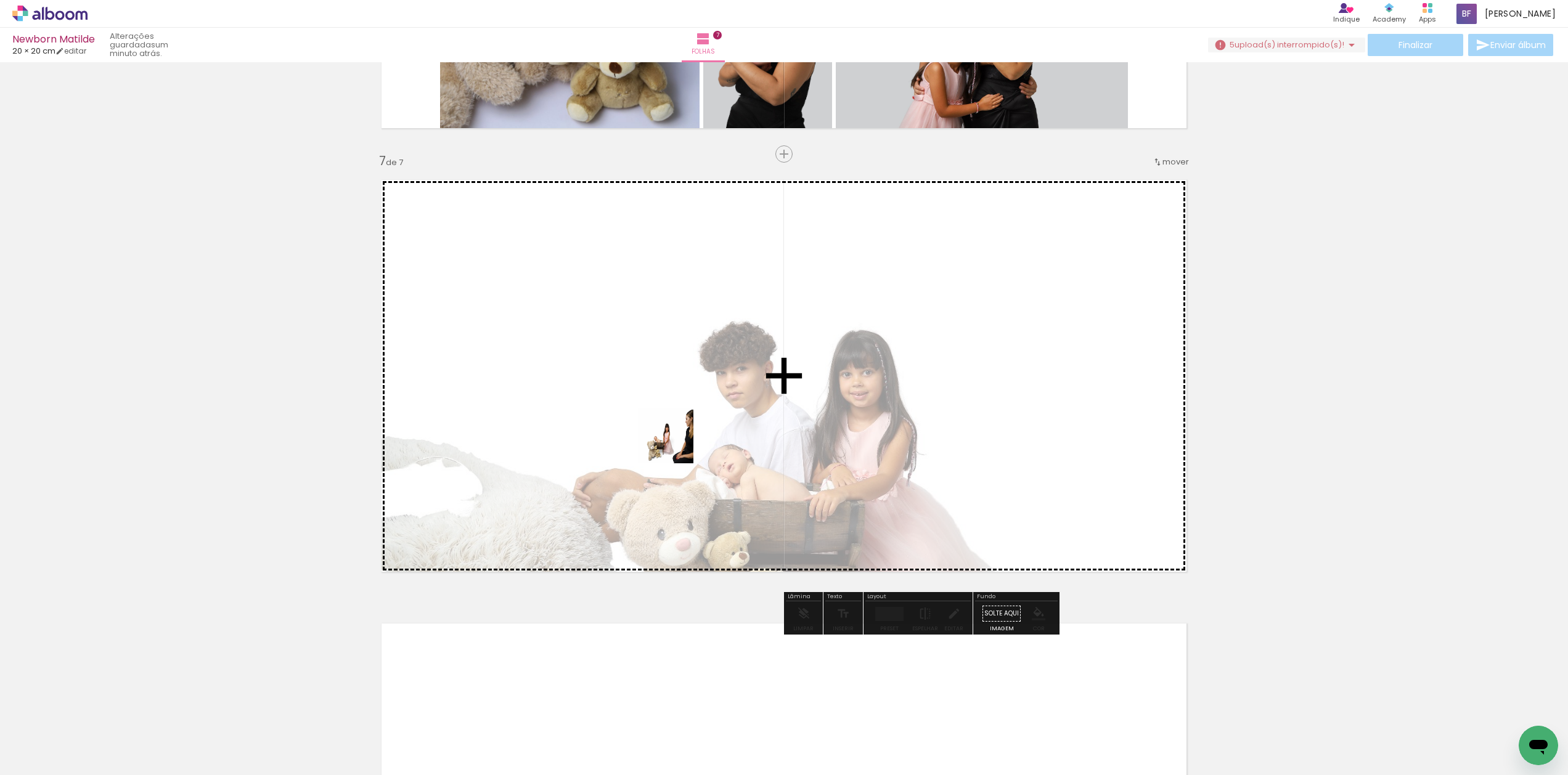
drag, startPoint x: 562, startPoint y: 744, endPoint x: 674, endPoint y: 445, distance: 319.3
click at [674, 445] on quentale-workspace at bounding box center [784, 388] width 1568 height 775
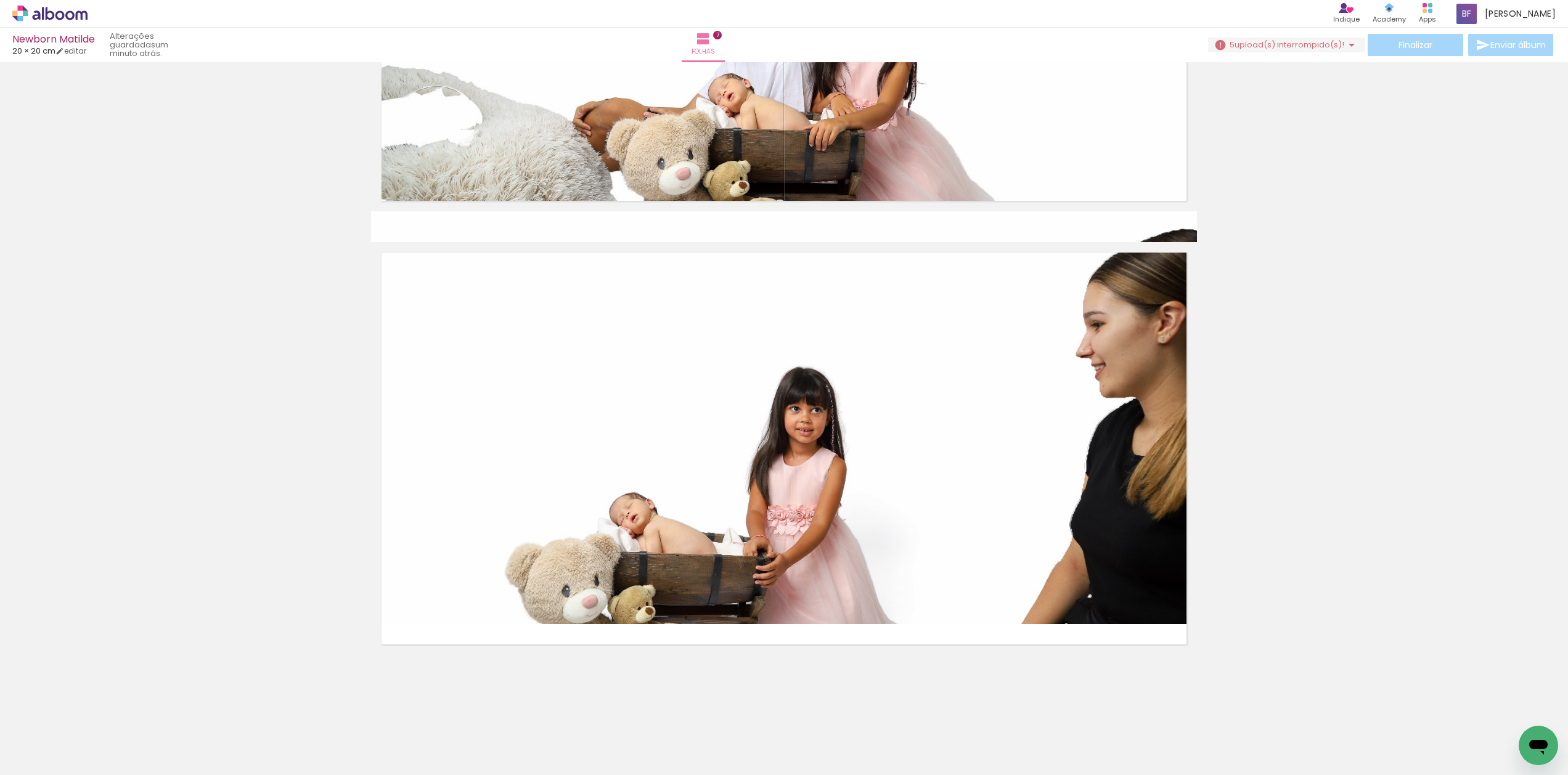
scroll to position [1, 0]
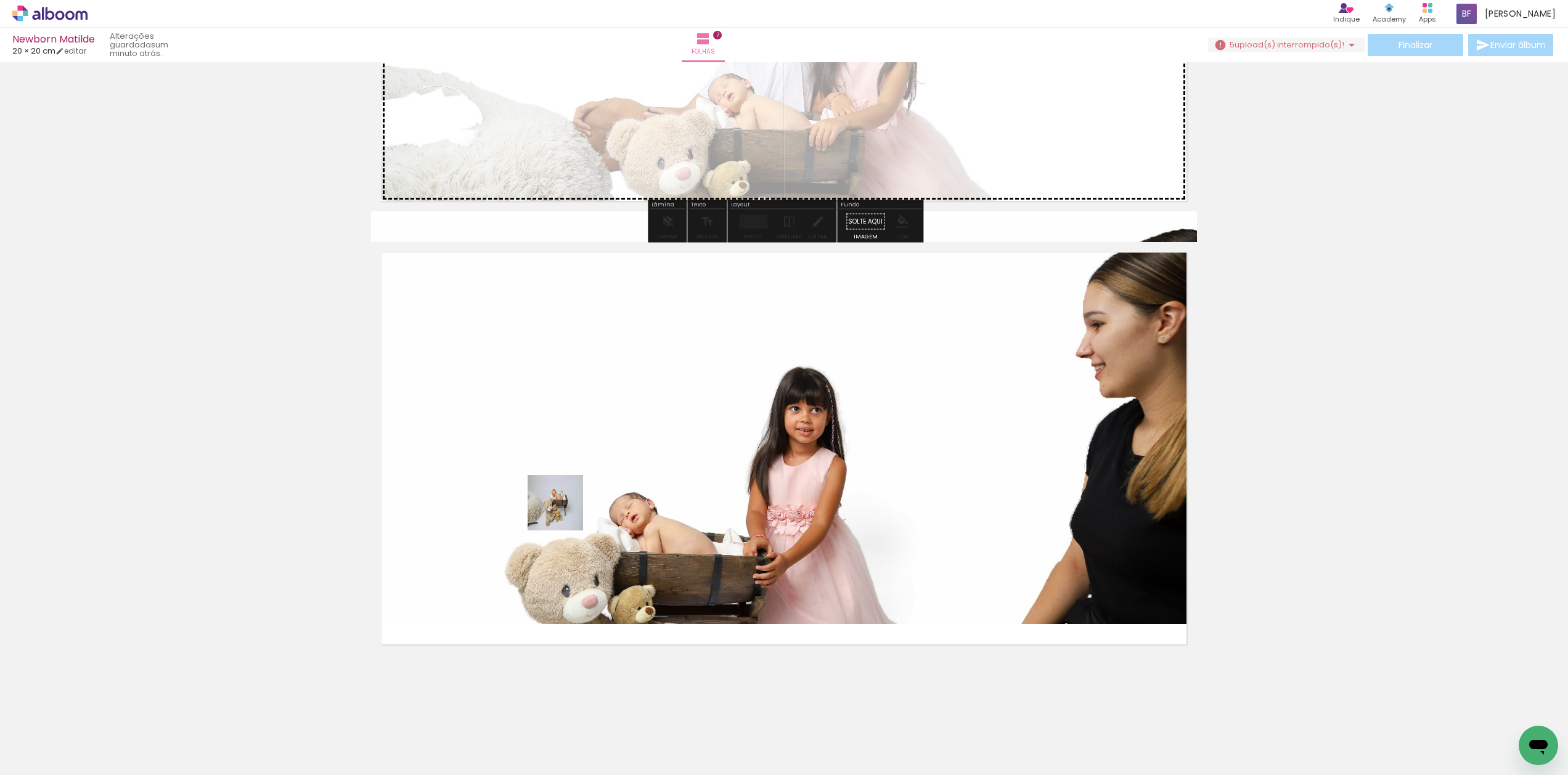
drag, startPoint x: 441, startPoint y: 747, endPoint x: 589, endPoint y: 483, distance: 302.7
click at [589, 483] on quentale-workspace at bounding box center [784, 388] width 1568 height 775
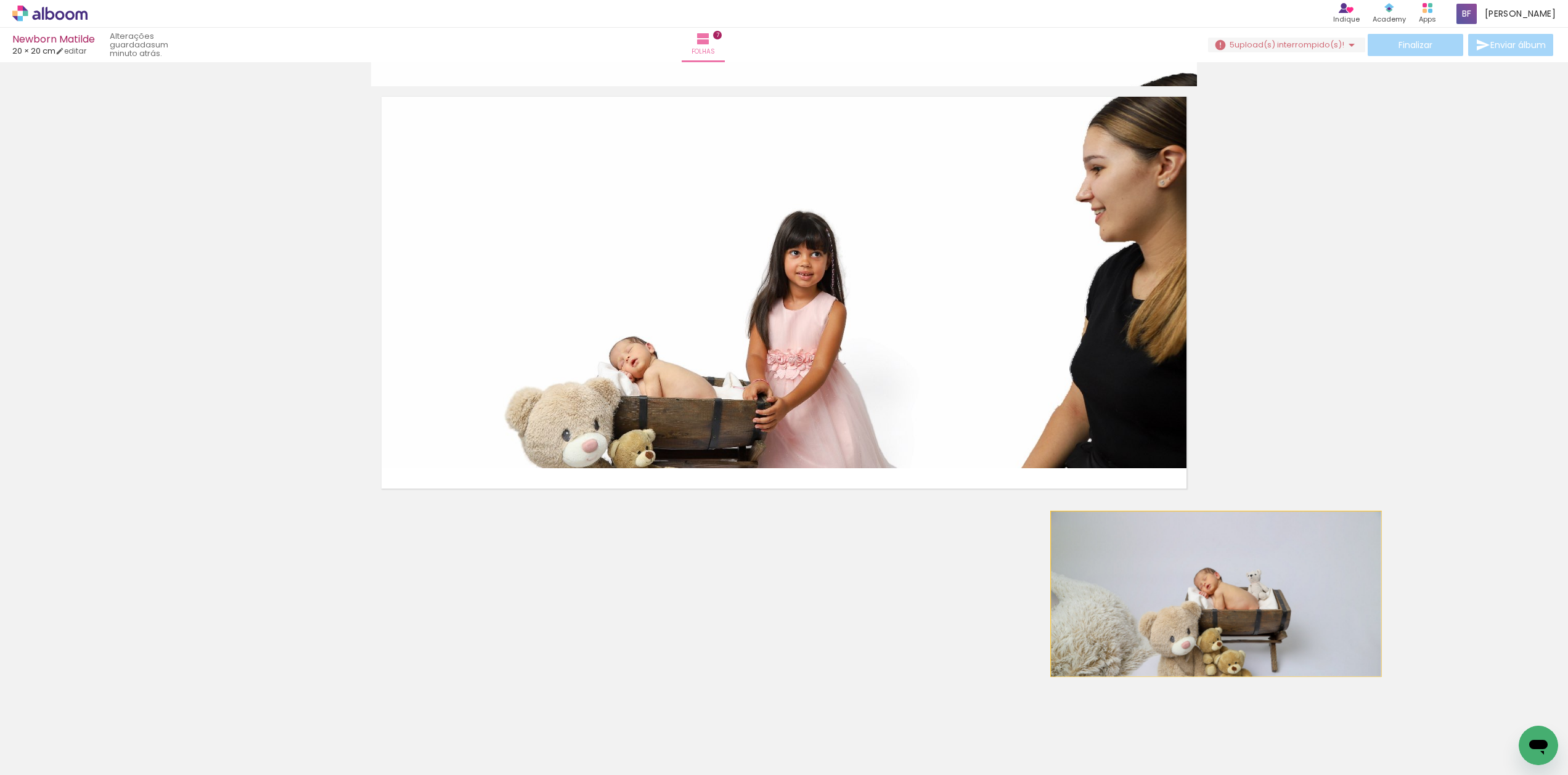
scroll to position [3109, 0]
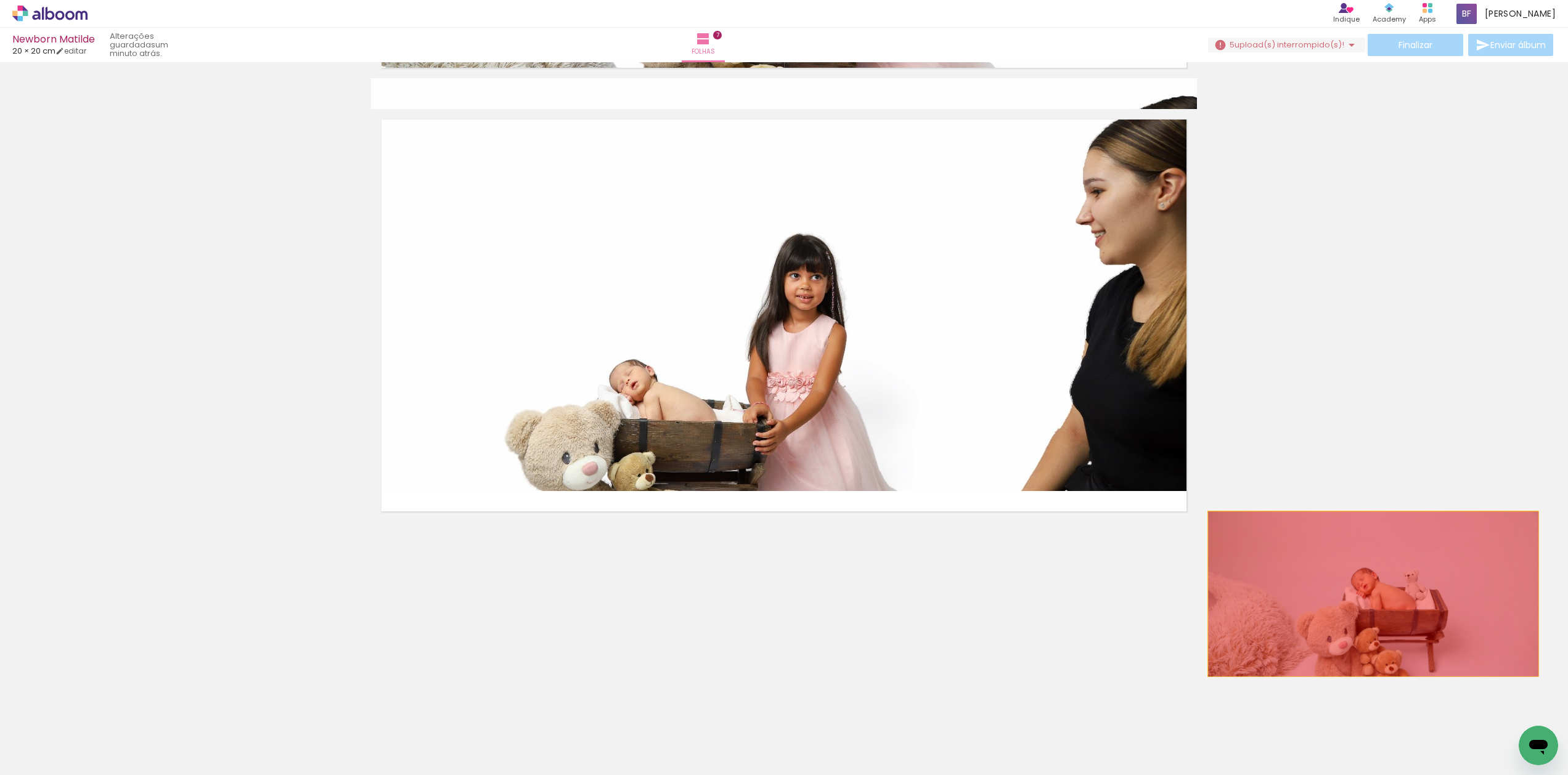
drag, startPoint x: 1025, startPoint y: 524, endPoint x: 1373, endPoint y: 465, distance: 353.0
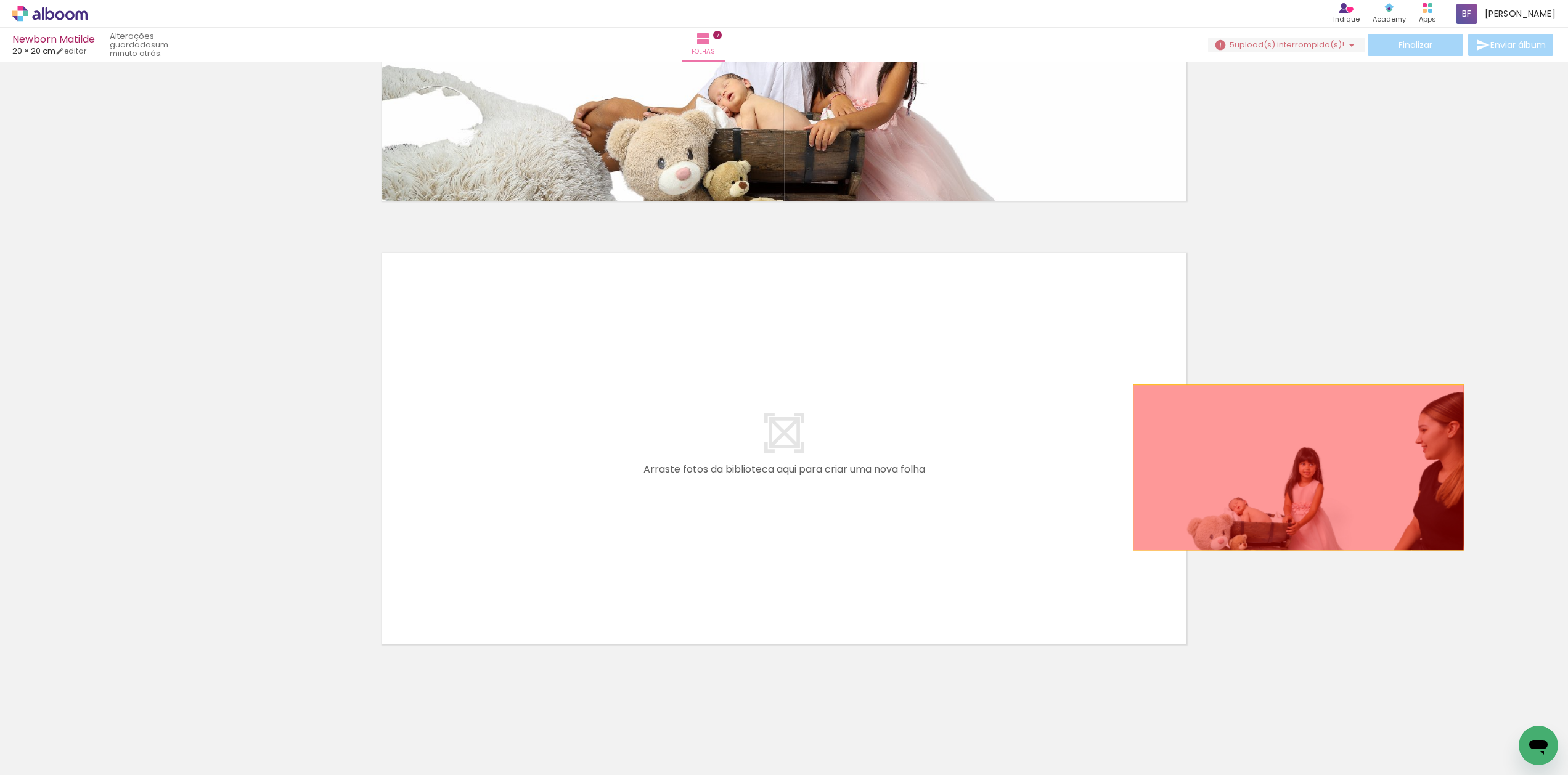
scroll to position [2960, 0]
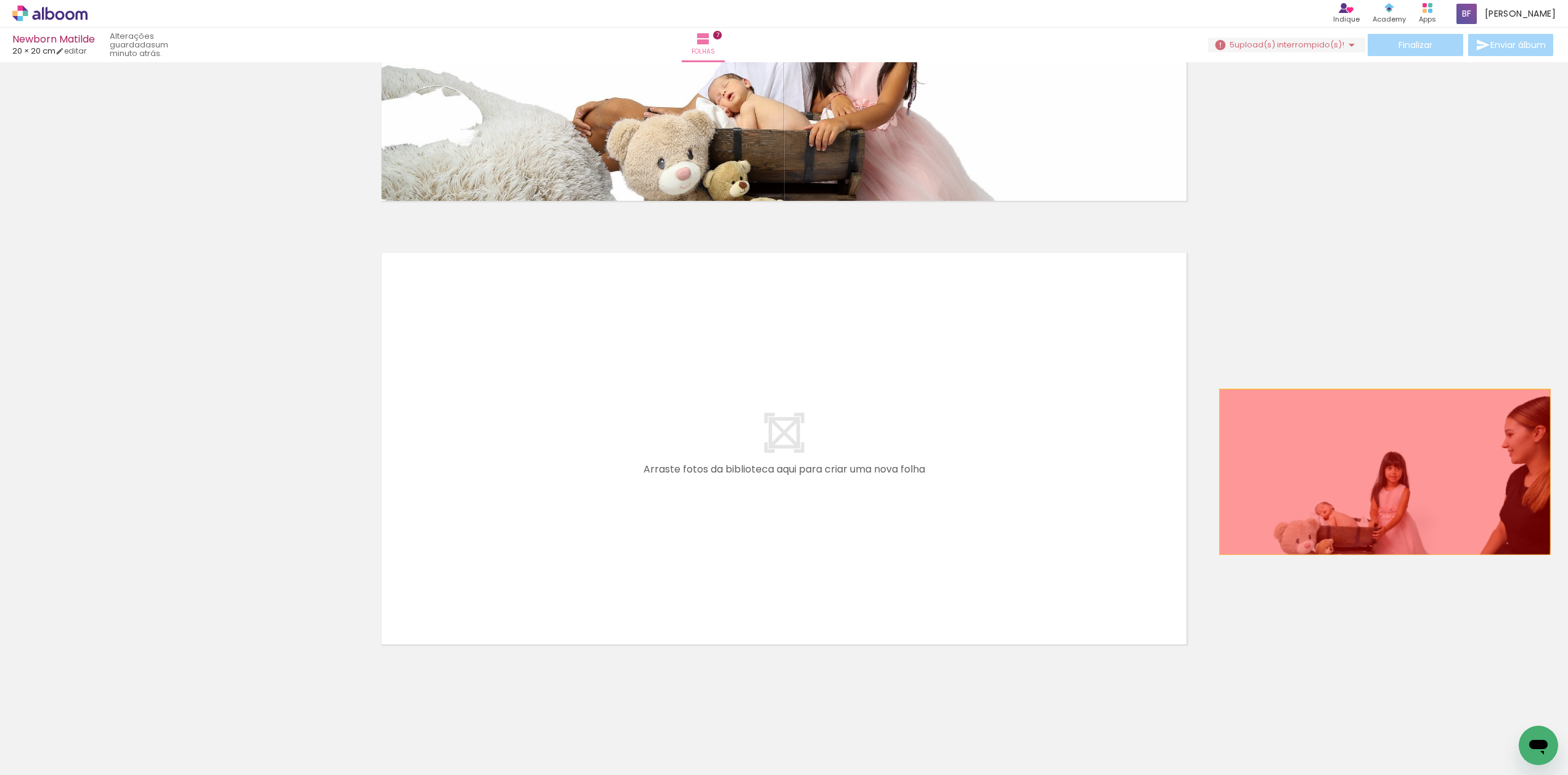
drag, startPoint x: 905, startPoint y: 314, endPoint x: 1385, endPoint y: 323, distance: 480.1
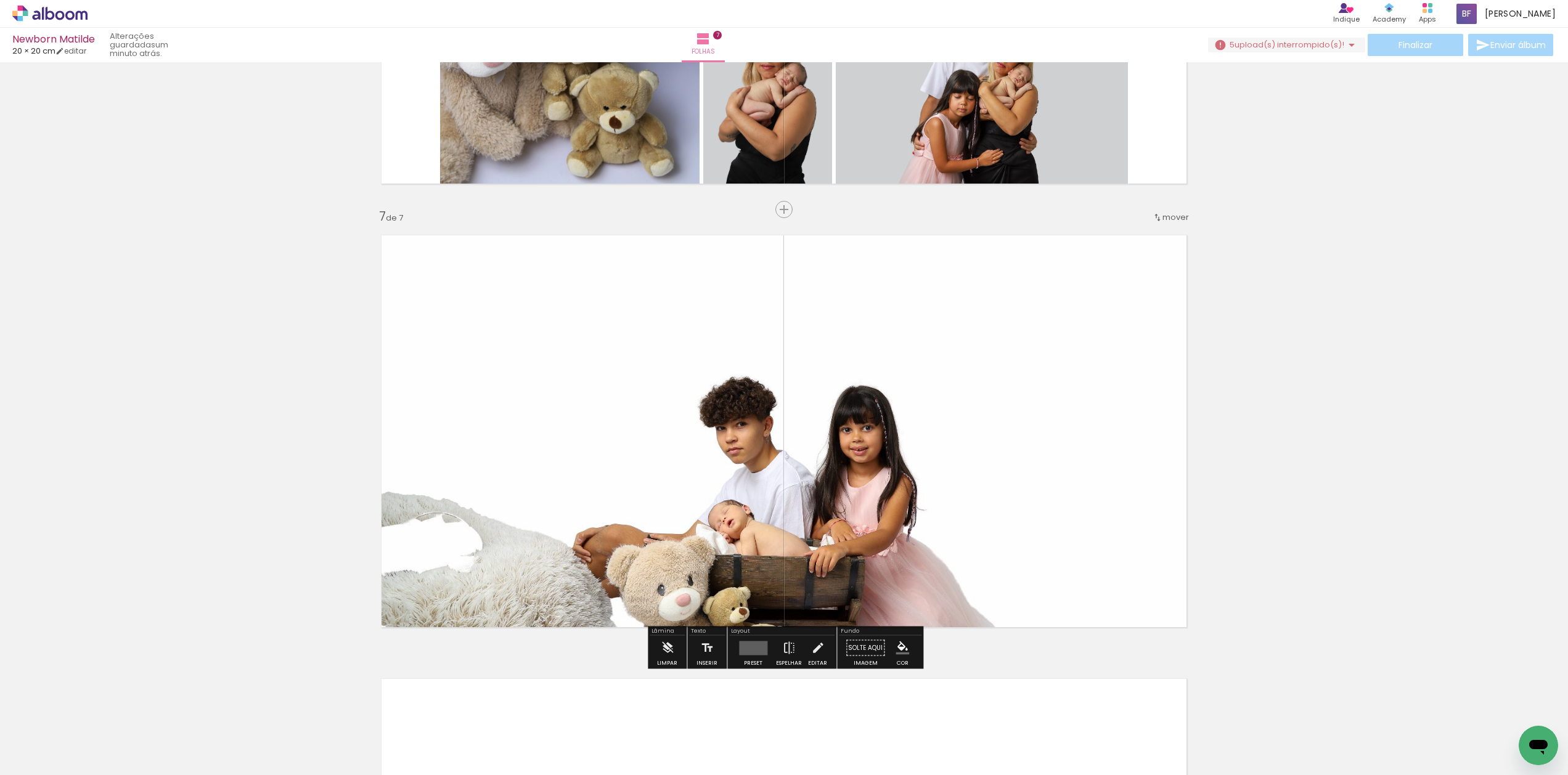
scroll to position [2580, 0]
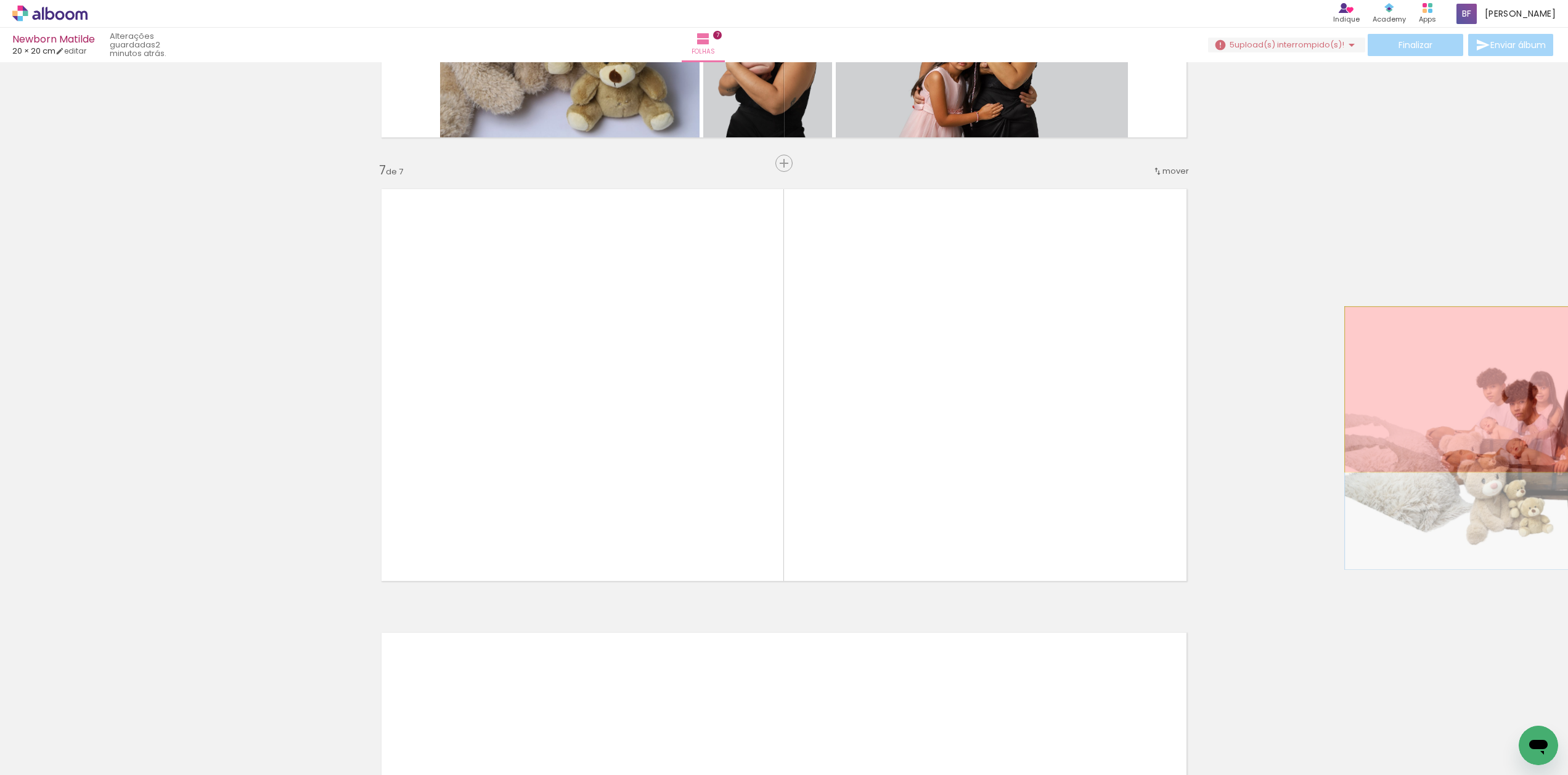
drag, startPoint x: 855, startPoint y: 487, endPoint x: 1510, endPoint y: 389, distance: 662.3
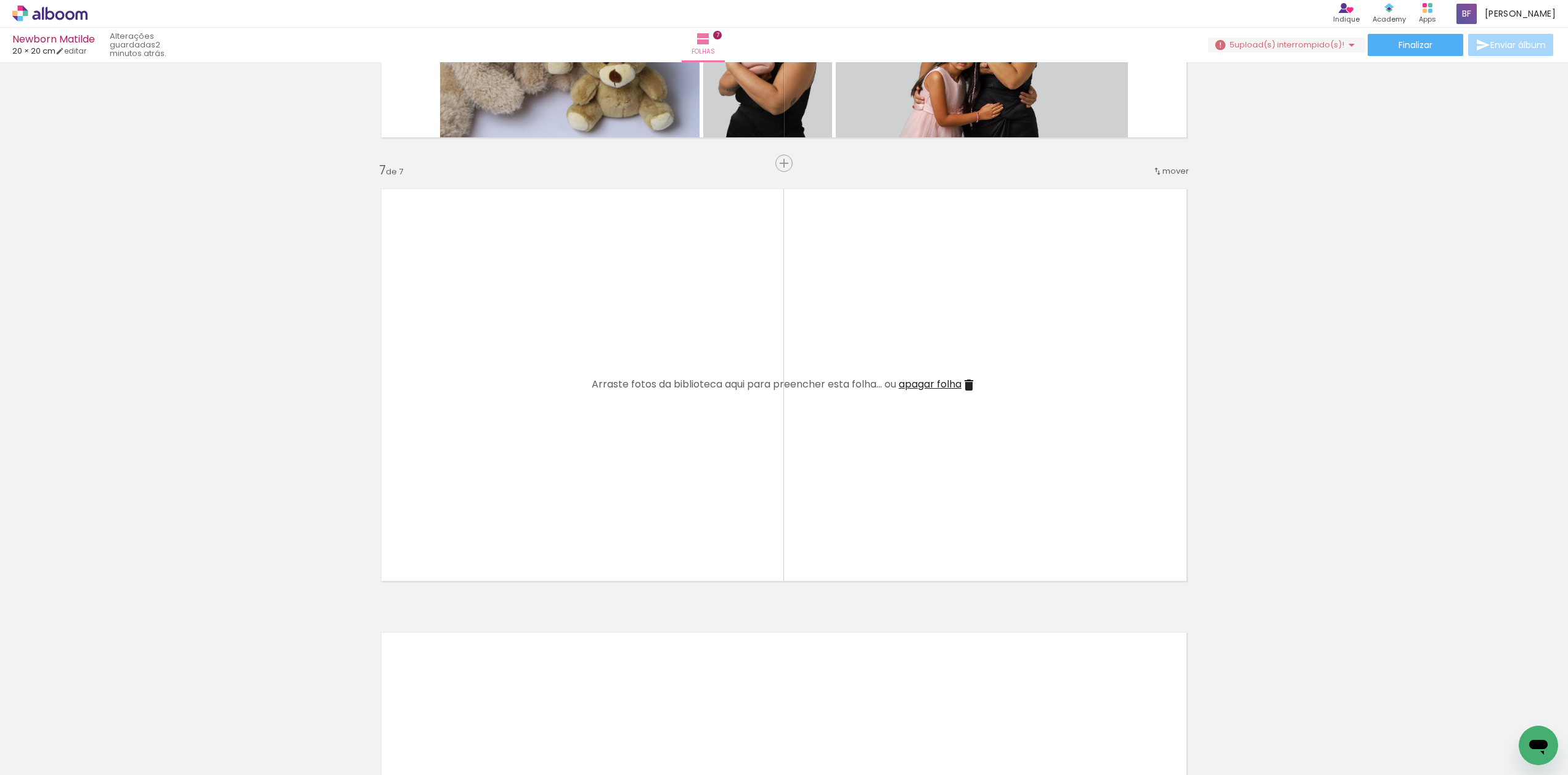
click at [949, 383] on span "apagar folha" at bounding box center [930, 384] width 63 height 14
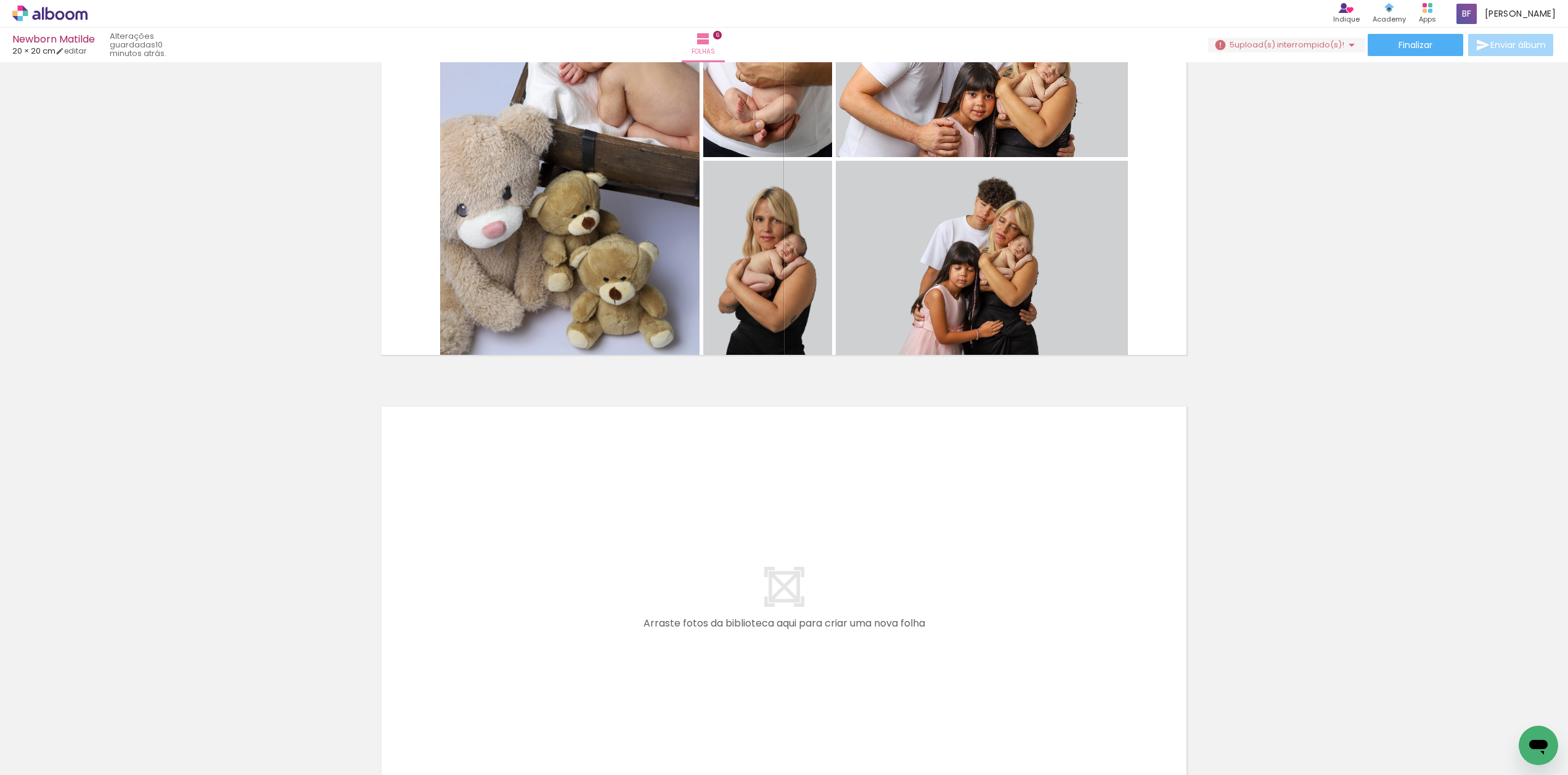
scroll to position [2363, 0]
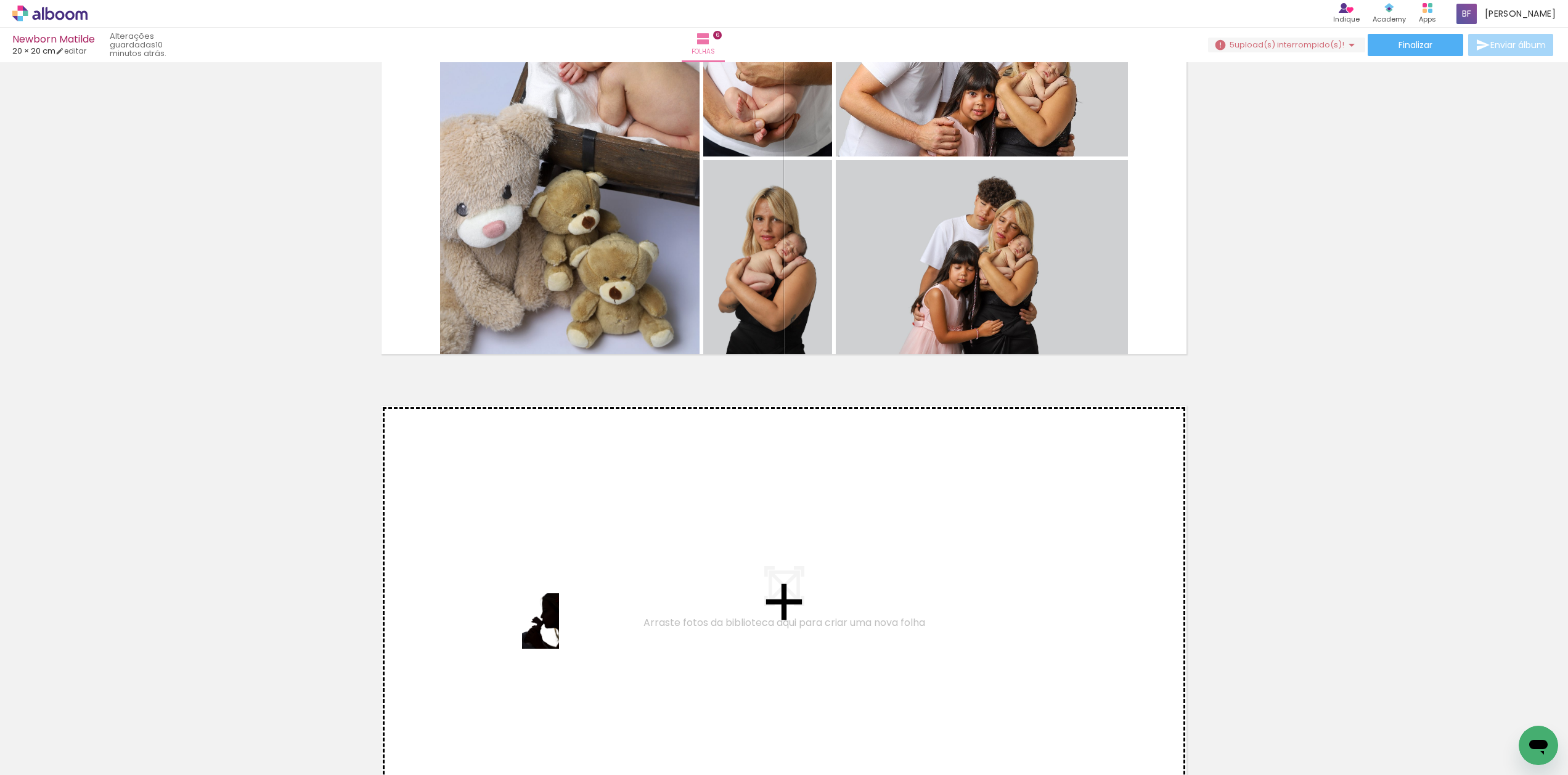
drag, startPoint x: 536, startPoint y: 747, endPoint x: 559, endPoint y: 630, distance: 119.2
click at [559, 630] on quentale-workspace at bounding box center [784, 388] width 1568 height 775
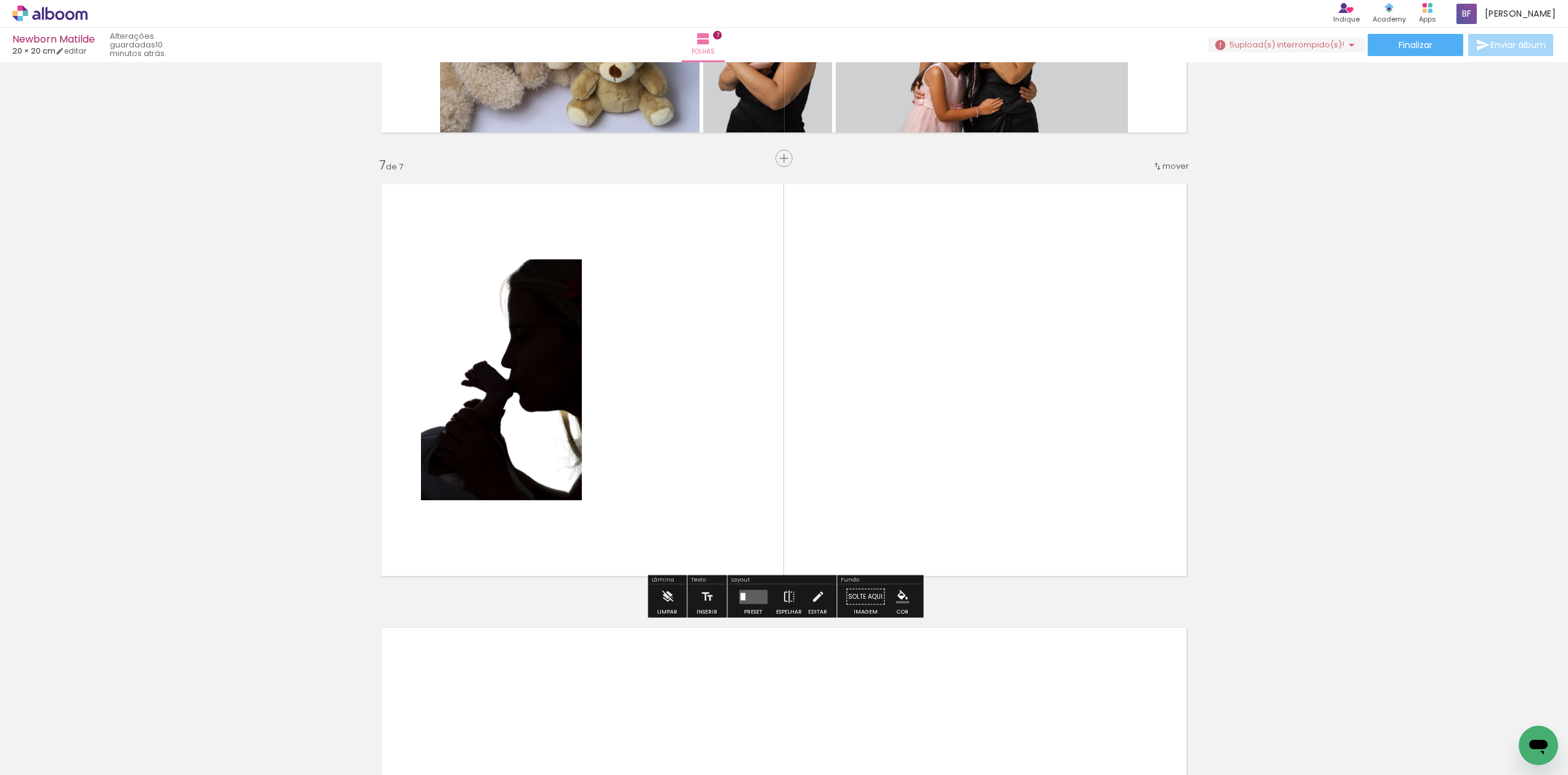
scroll to position [2586, 0]
